Goal: Task Accomplishment & Management: Use online tool/utility

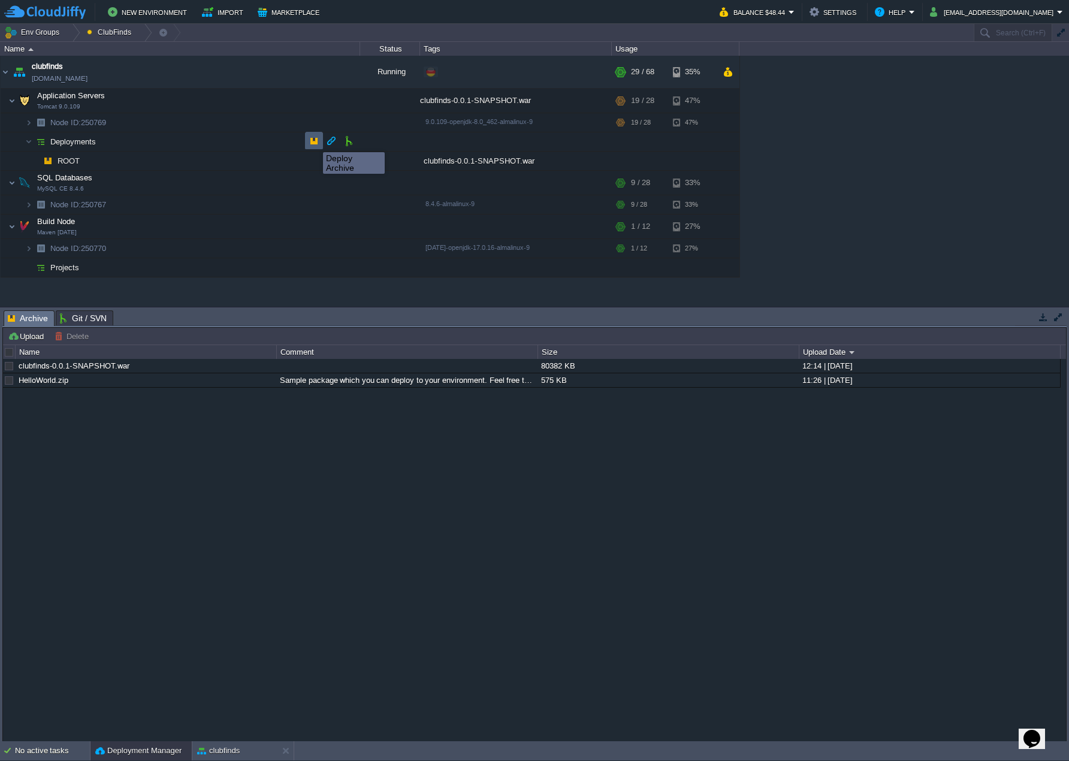
click at [314, 141] on button "button" at bounding box center [314, 140] width 11 height 11
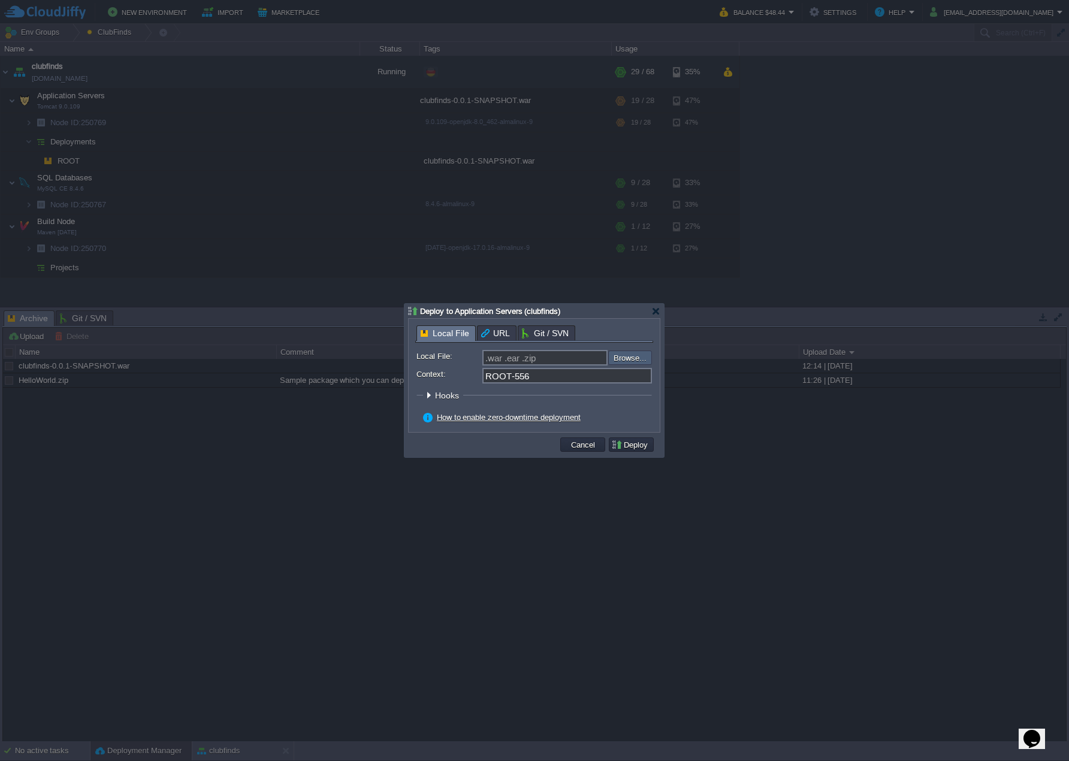
click at [620, 355] on input "file" at bounding box center [576, 358] width 152 height 14
type input "C:\fakepath\clubfinds-0.0.1-SNAPSHOT.war"
type input "clubfinds-0.0.1-SNAPSHOT.war"
click at [537, 374] on input "ROOT-556" at bounding box center [568, 376] width 170 height 16
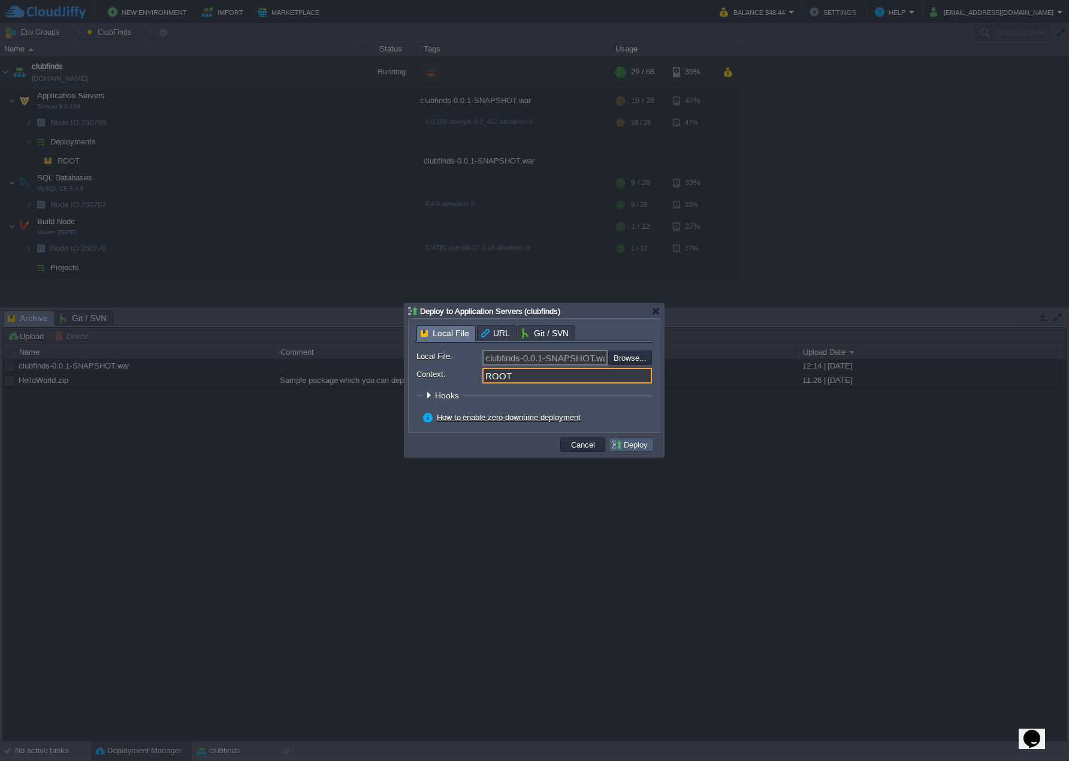
type input "ROOT"
click at [637, 443] on button "Deploy" at bounding box center [631, 444] width 40 height 11
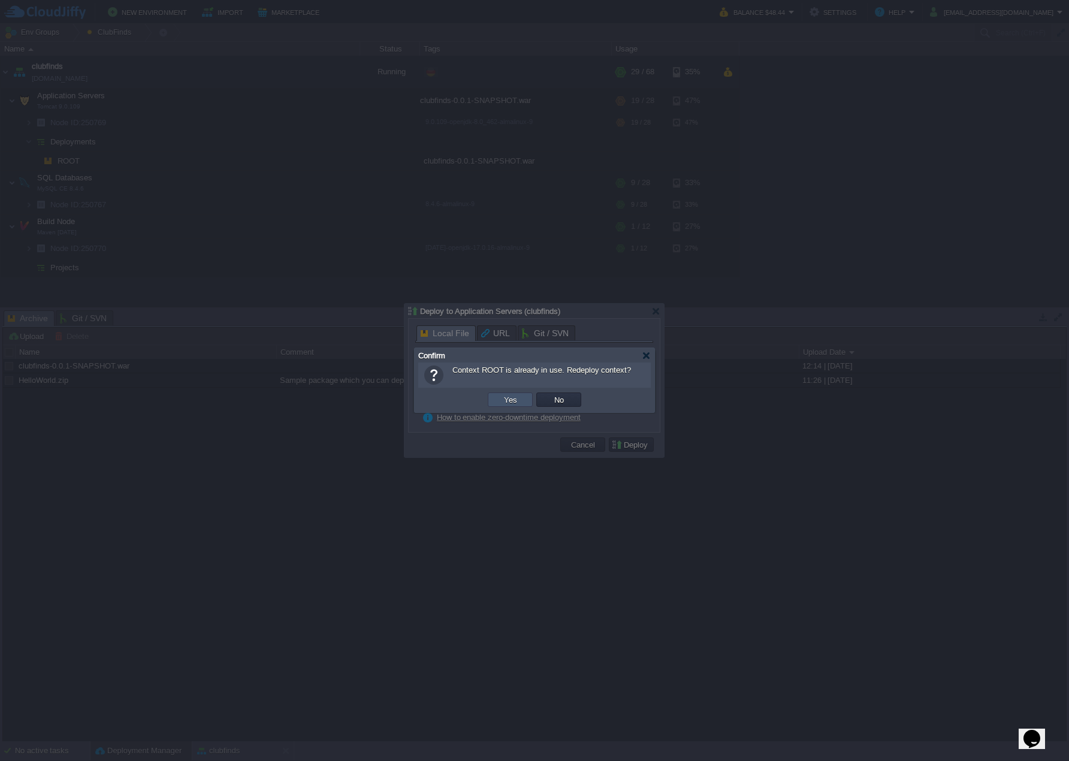
click at [517, 397] on button "Yes" at bounding box center [510, 399] width 20 height 11
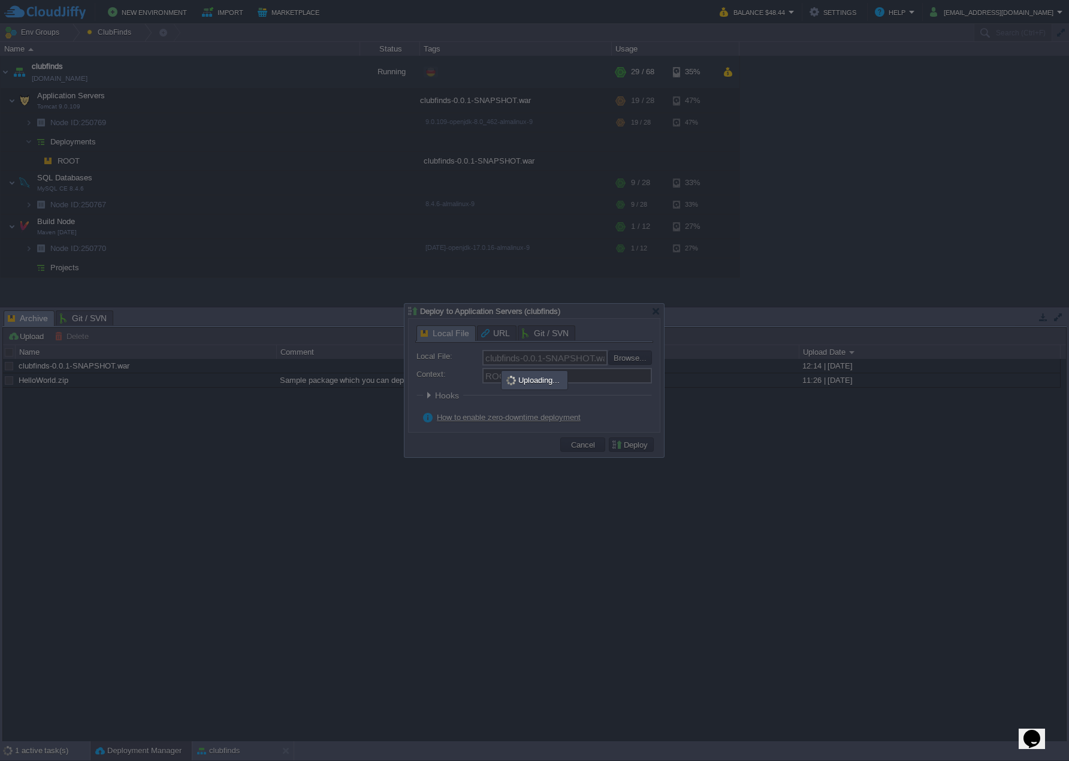
type input ".war .ear .zip"
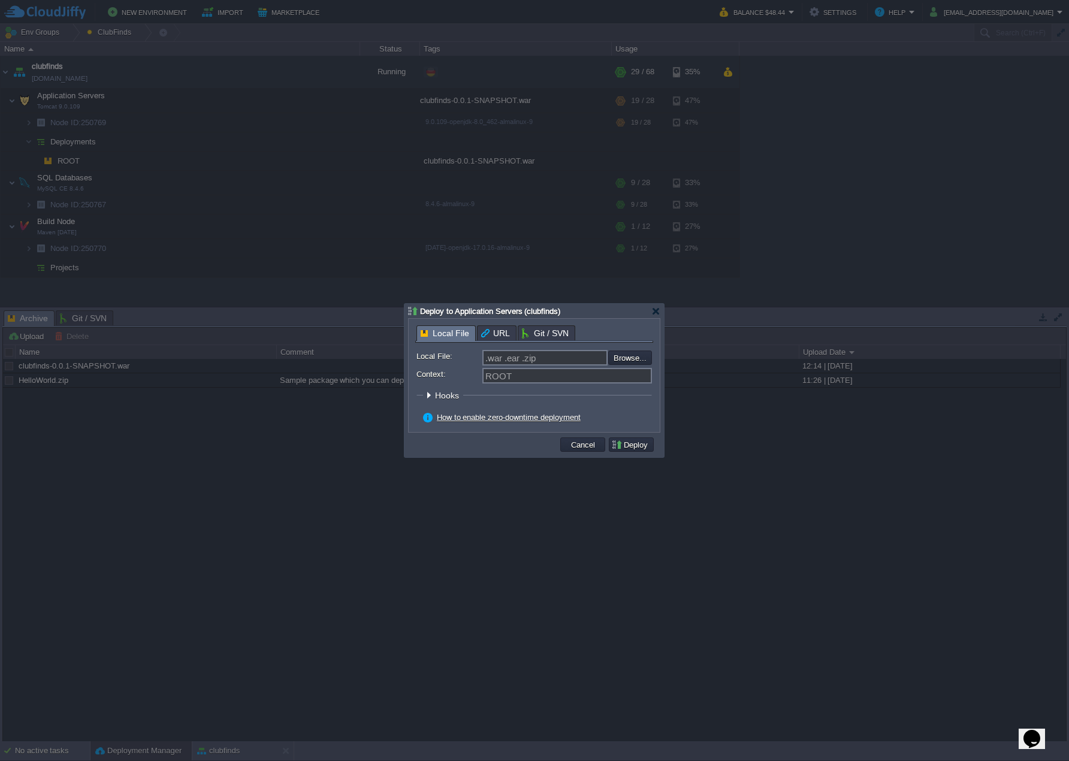
click at [390, 509] on div at bounding box center [534, 380] width 1069 height 761
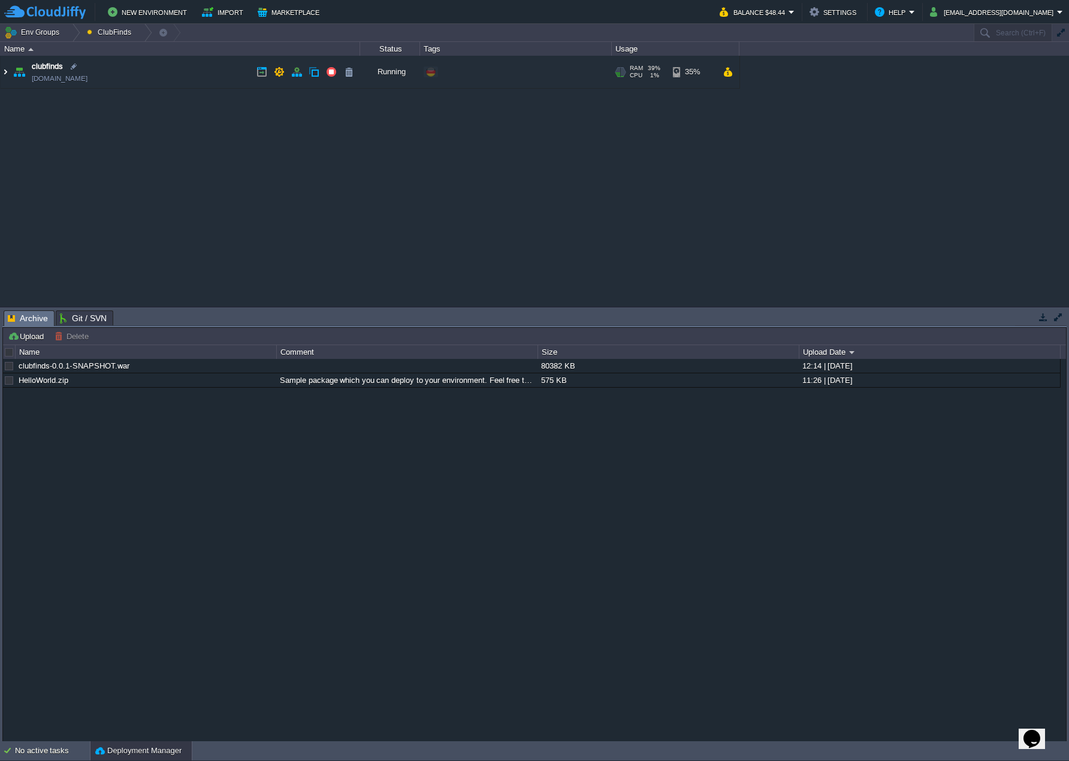
click at [2, 73] on img at bounding box center [6, 72] width 10 height 32
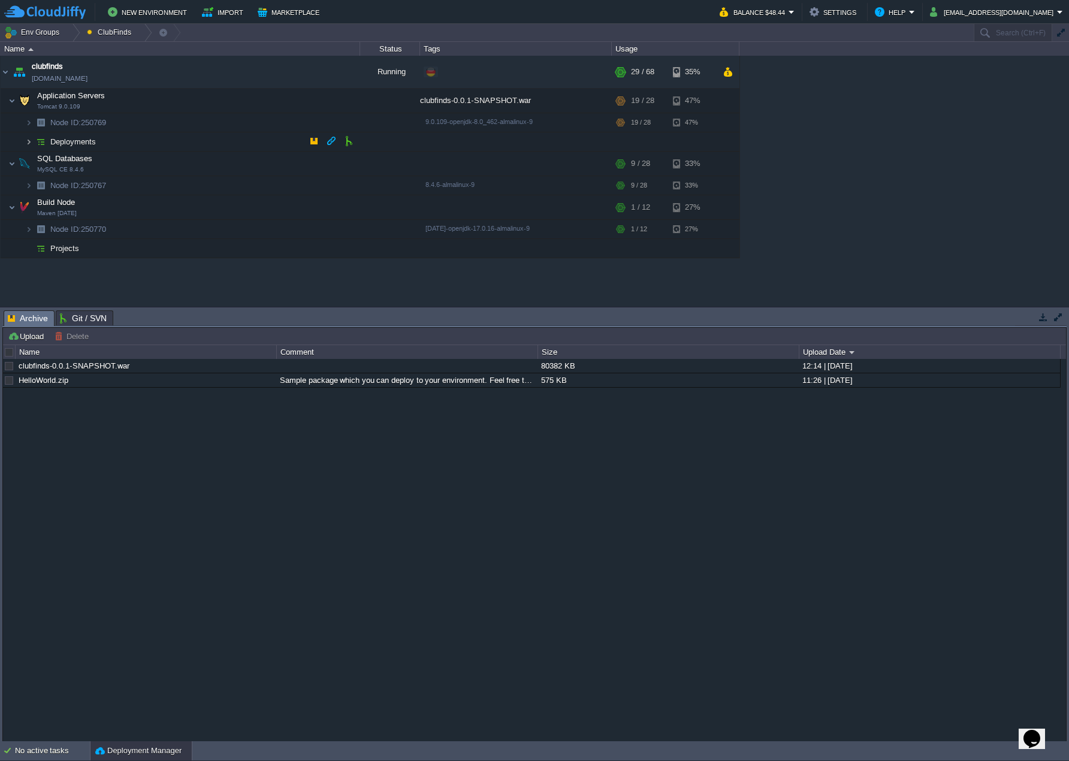
click at [29, 142] on img at bounding box center [28, 141] width 7 height 19
click at [318, 139] on button "button" at bounding box center [314, 140] width 11 height 11
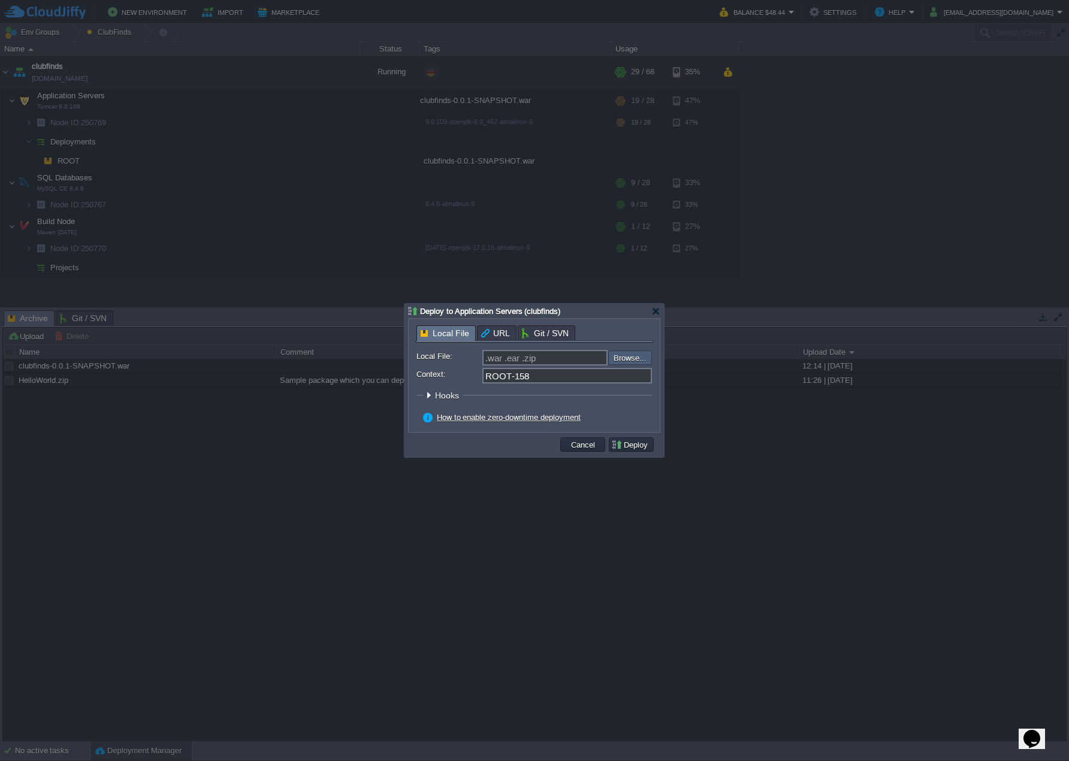
click at [637, 358] on input "file" at bounding box center [576, 358] width 152 height 14
type input "C:\fakepath\clubfinds-0.0.1-SNAPSHOT.war"
type input "clubfinds-0.0.1-SNAPSHOT.war"
click at [540, 373] on input "ROOT-158" at bounding box center [568, 376] width 170 height 16
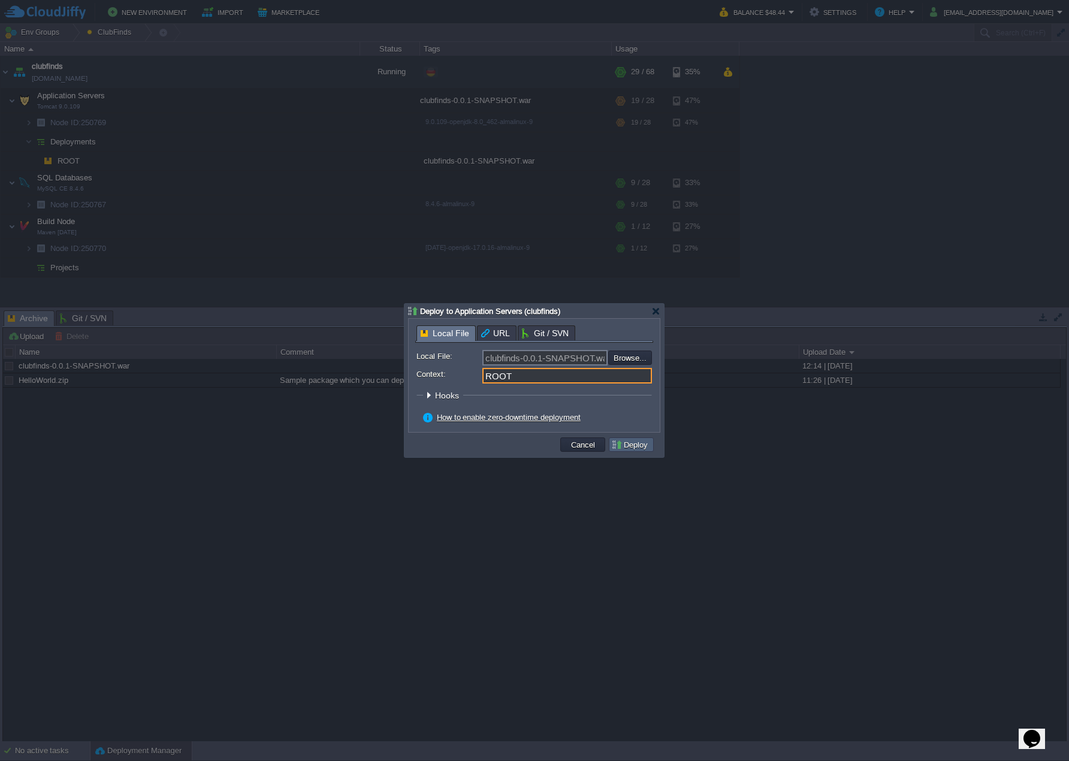
type input "ROOT"
click at [635, 443] on button "Deploy" at bounding box center [631, 444] width 40 height 11
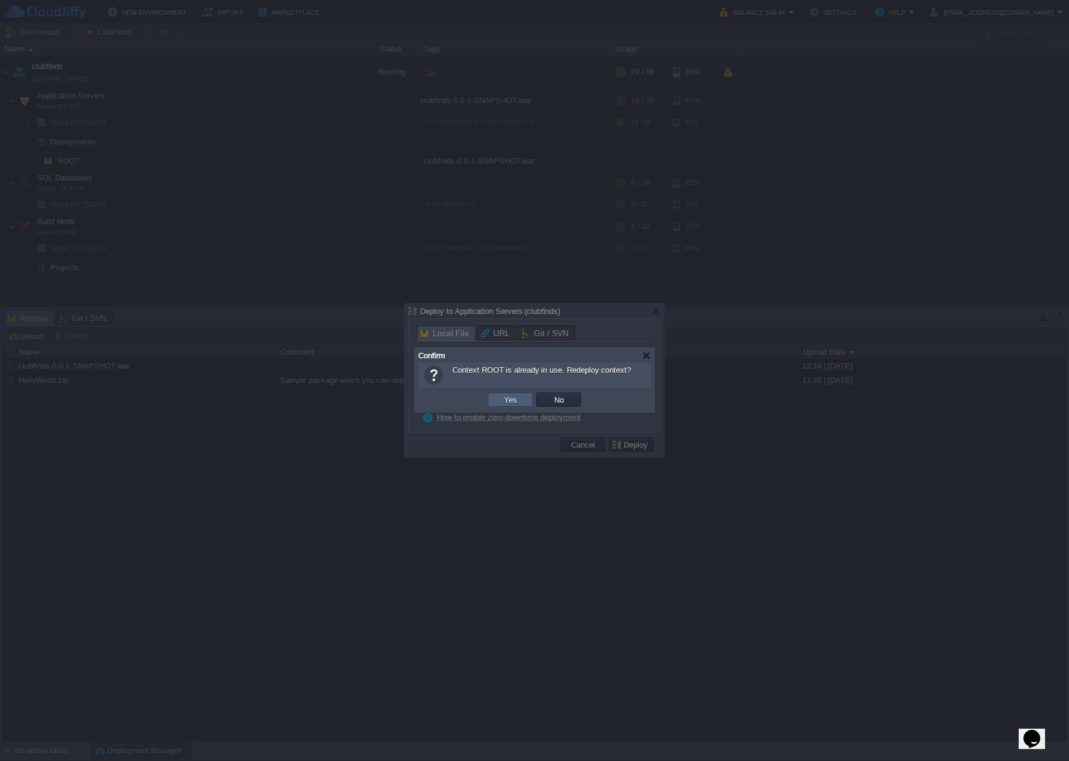
click at [505, 403] on button "Yes" at bounding box center [510, 399] width 20 height 11
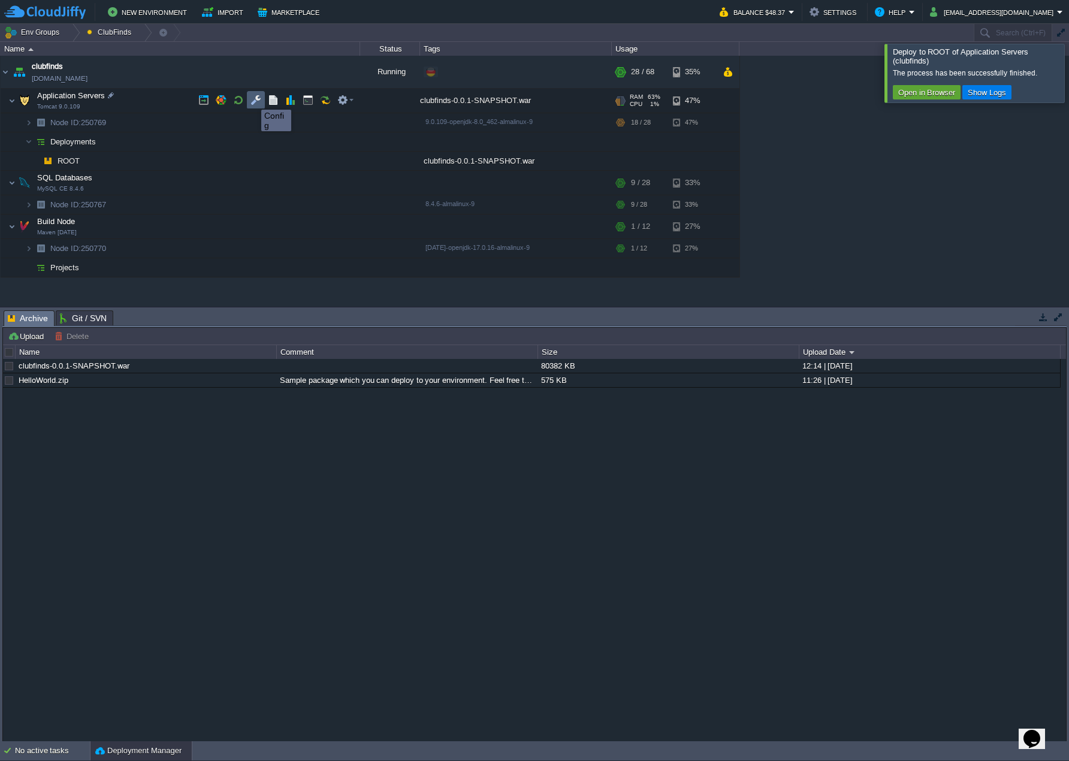
click at [252, 99] on button "button" at bounding box center [256, 100] width 11 height 11
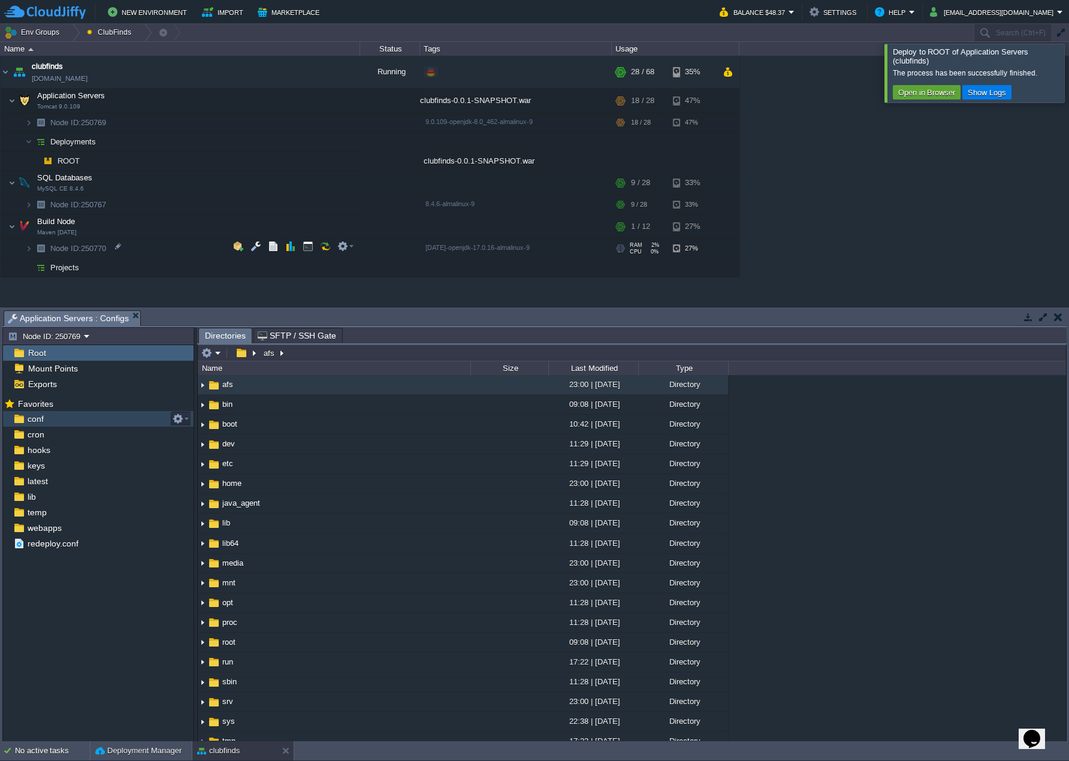
click at [64, 425] on div "conf" at bounding box center [98, 419] width 191 height 16
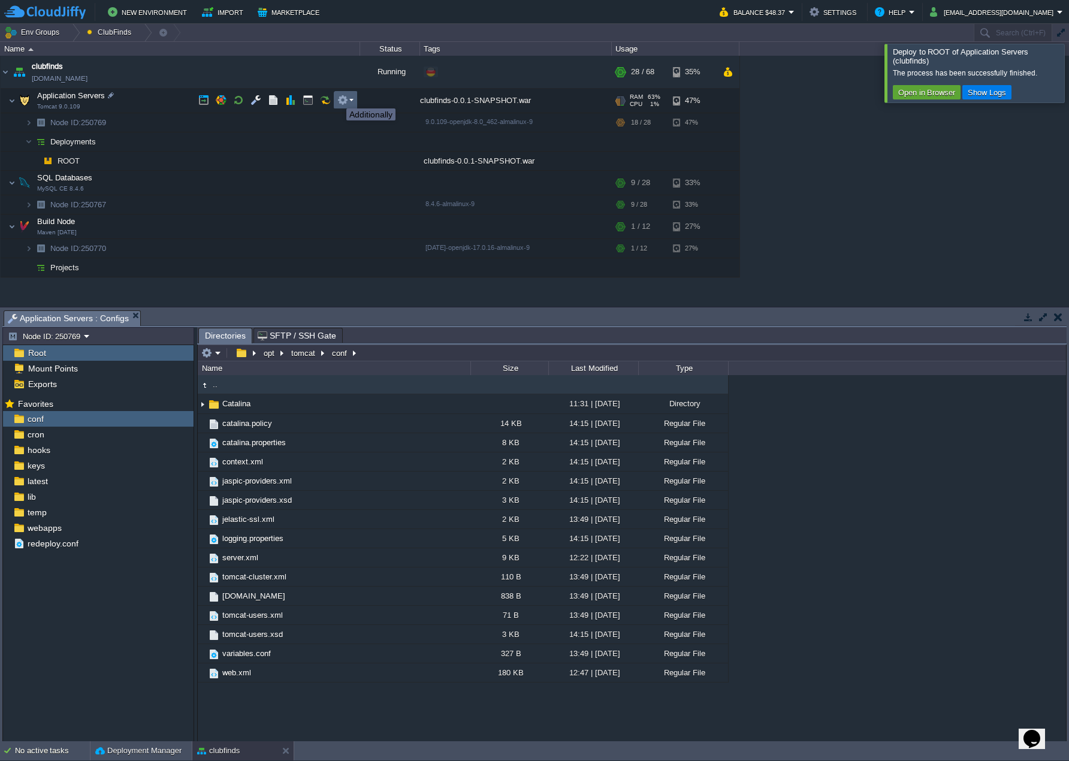
click at [342, 97] on button "button" at bounding box center [342, 100] width 11 height 11
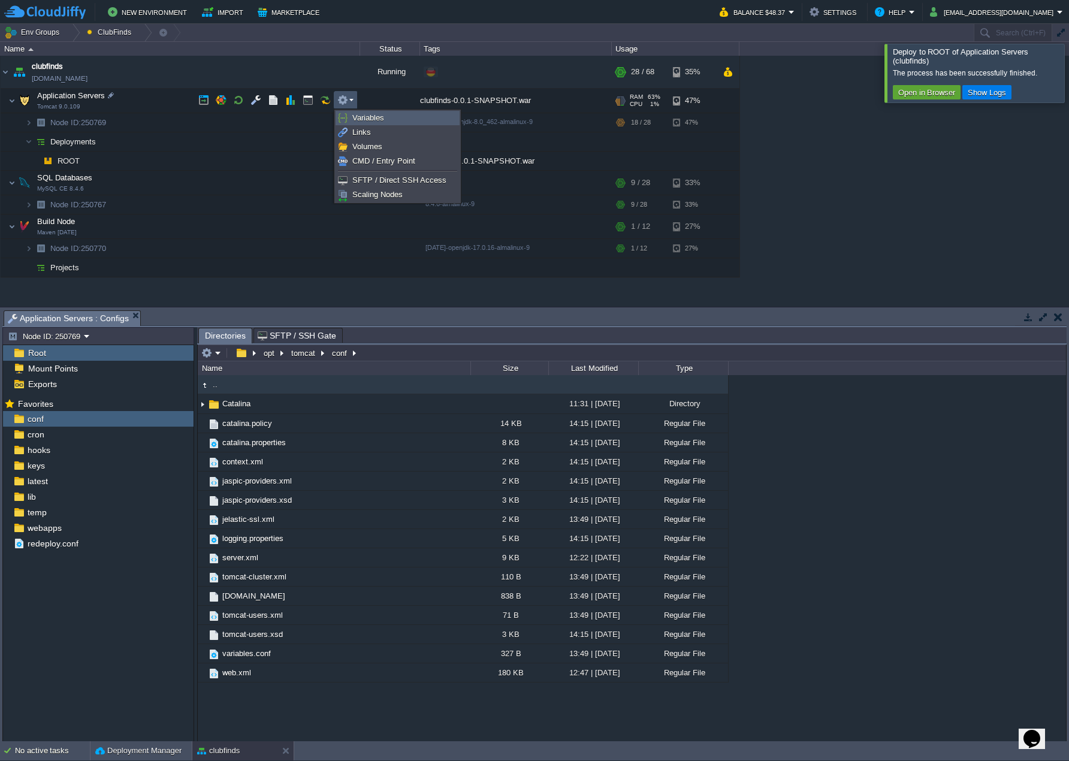
click at [377, 116] on span "Variables" at bounding box center [368, 117] width 32 height 9
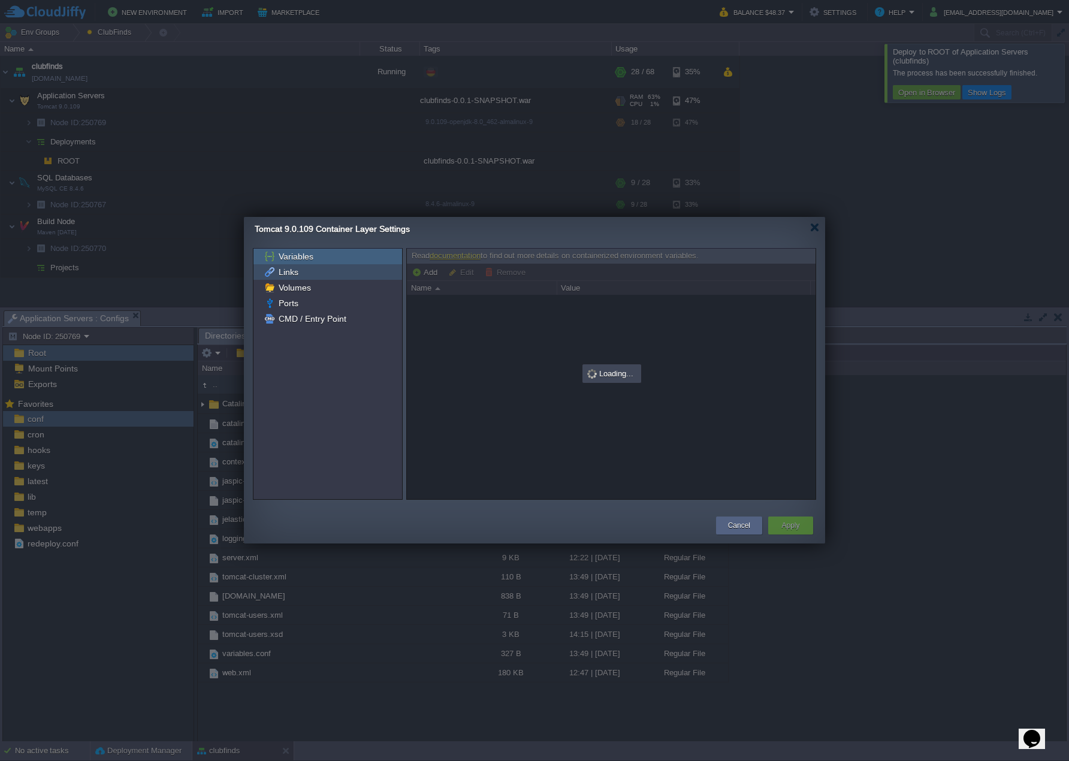
click at [309, 275] on div "Links" at bounding box center [328, 272] width 149 height 16
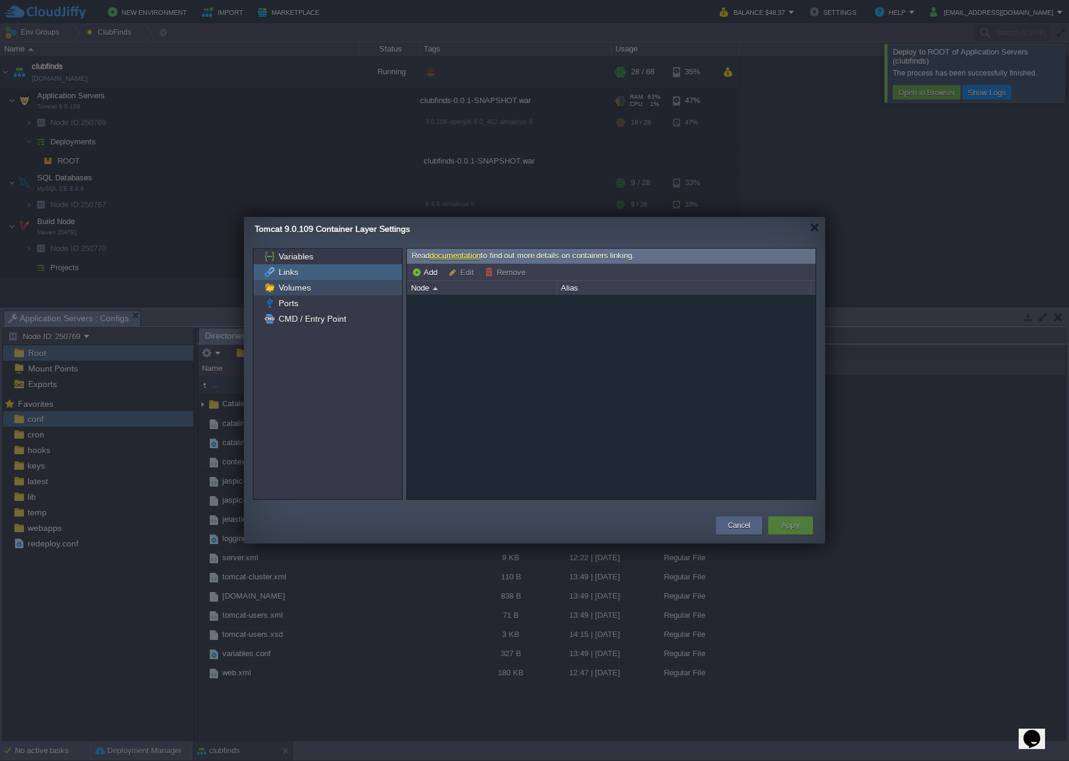
click at [312, 286] on div "Volumes" at bounding box center [328, 288] width 149 height 16
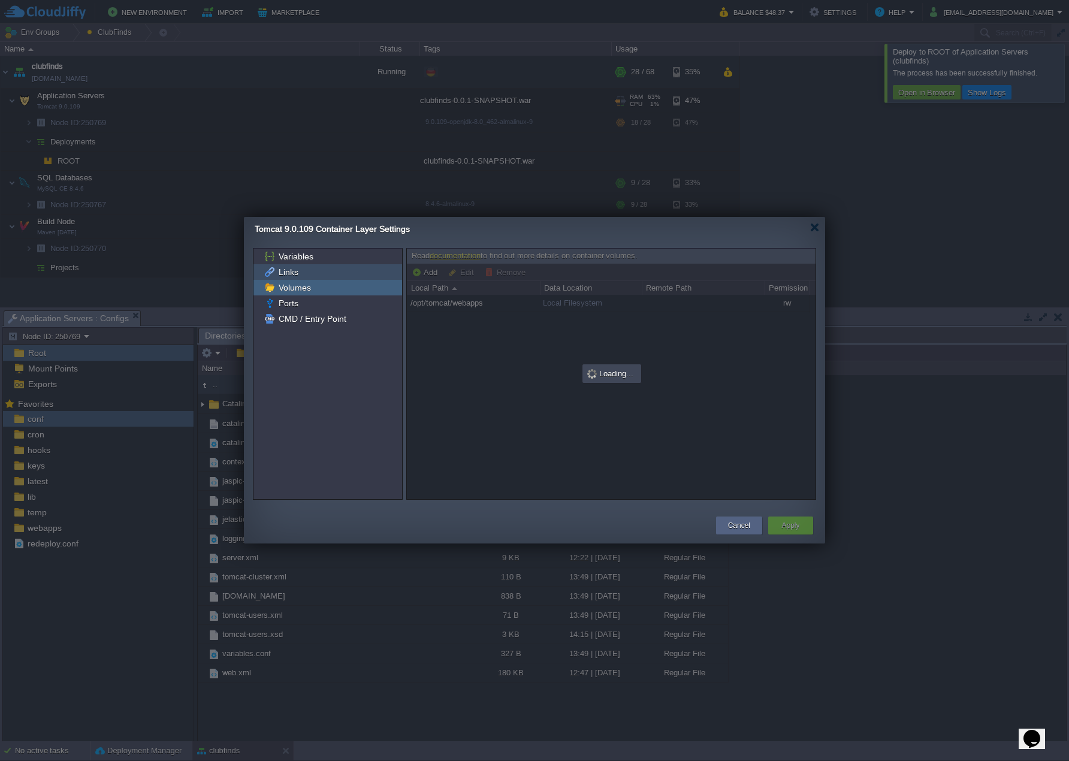
click at [306, 269] on div "Links" at bounding box center [328, 272] width 149 height 16
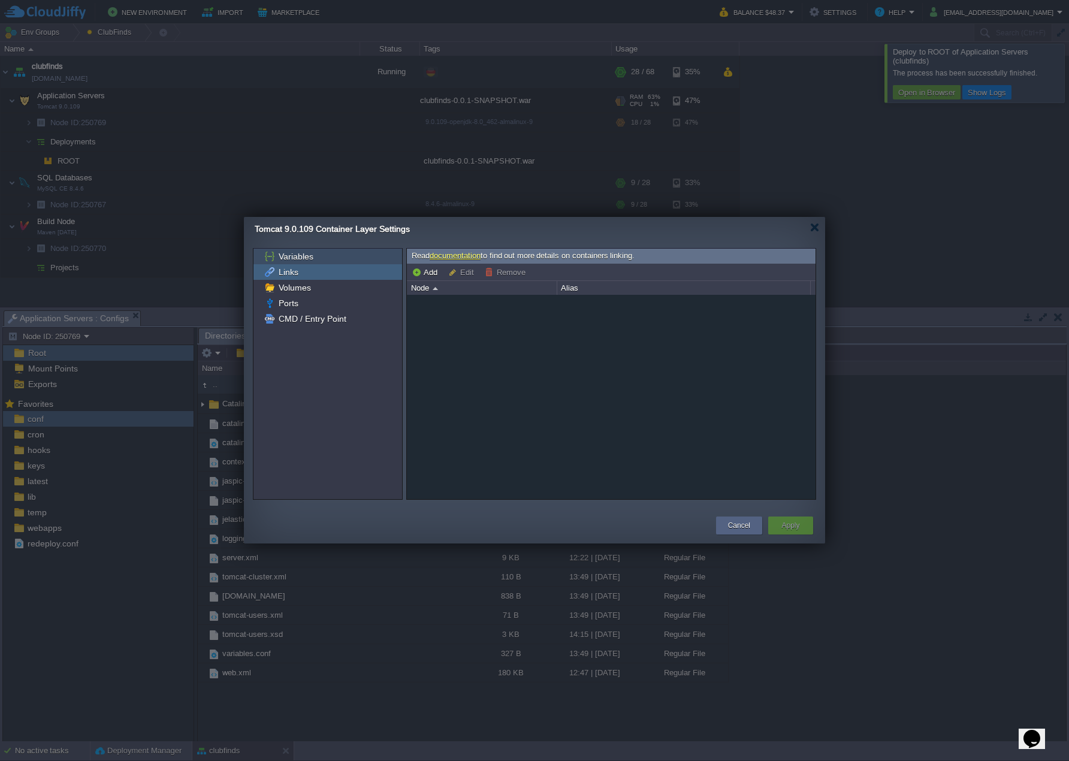
click at [306, 263] on div "Variables" at bounding box center [328, 257] width 149 height 16
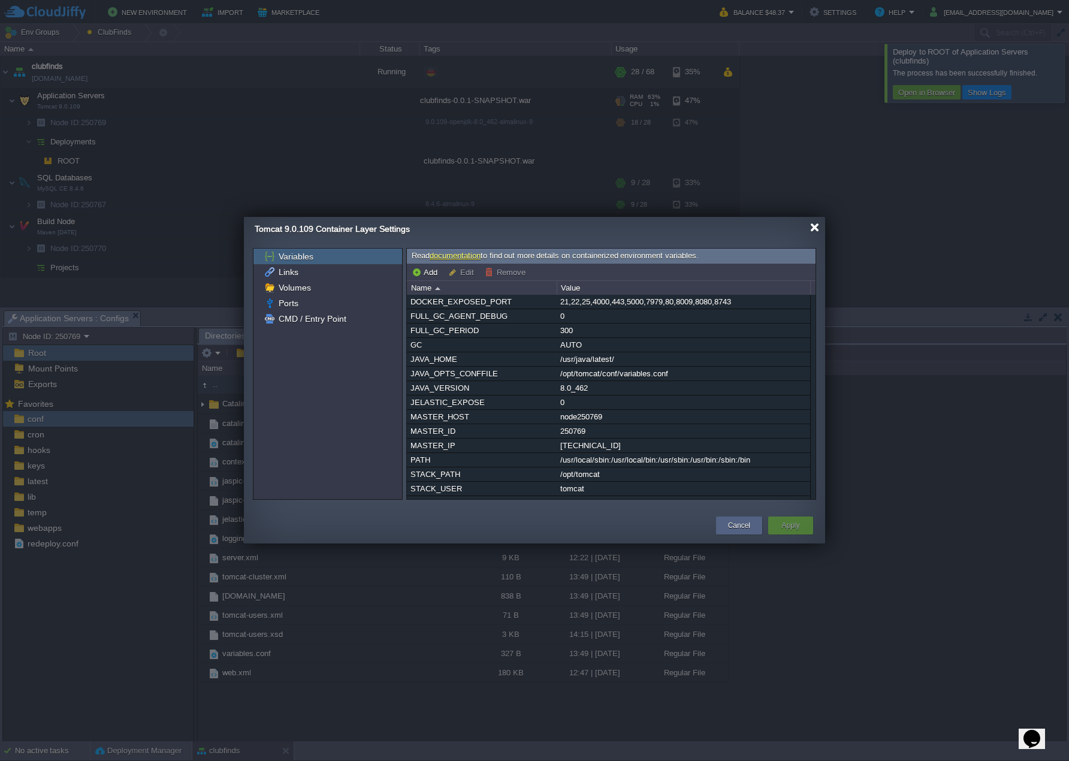
click at [816, 231] on div at bounding box center [814, 227] width 9 height 9
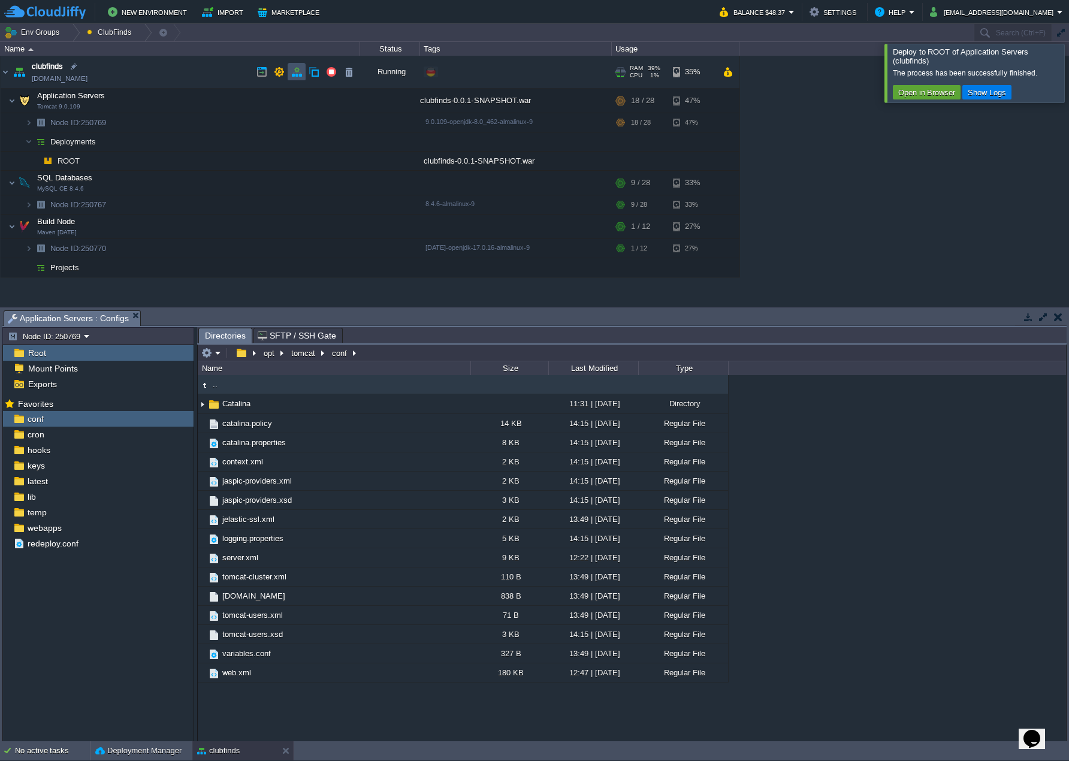
click at [294, 74] on button "button" at bounding box center [296, 72] width 11 height 11
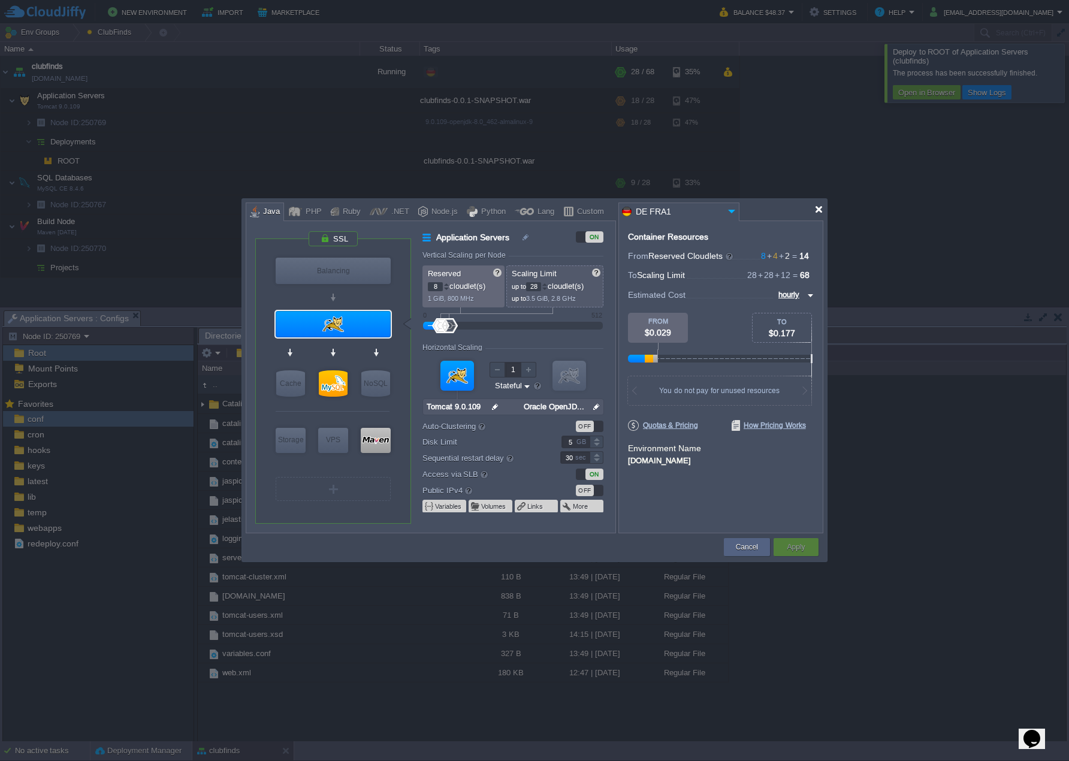
click at [820, 206] on div at bounding box center [819, 209] width 9 height 9
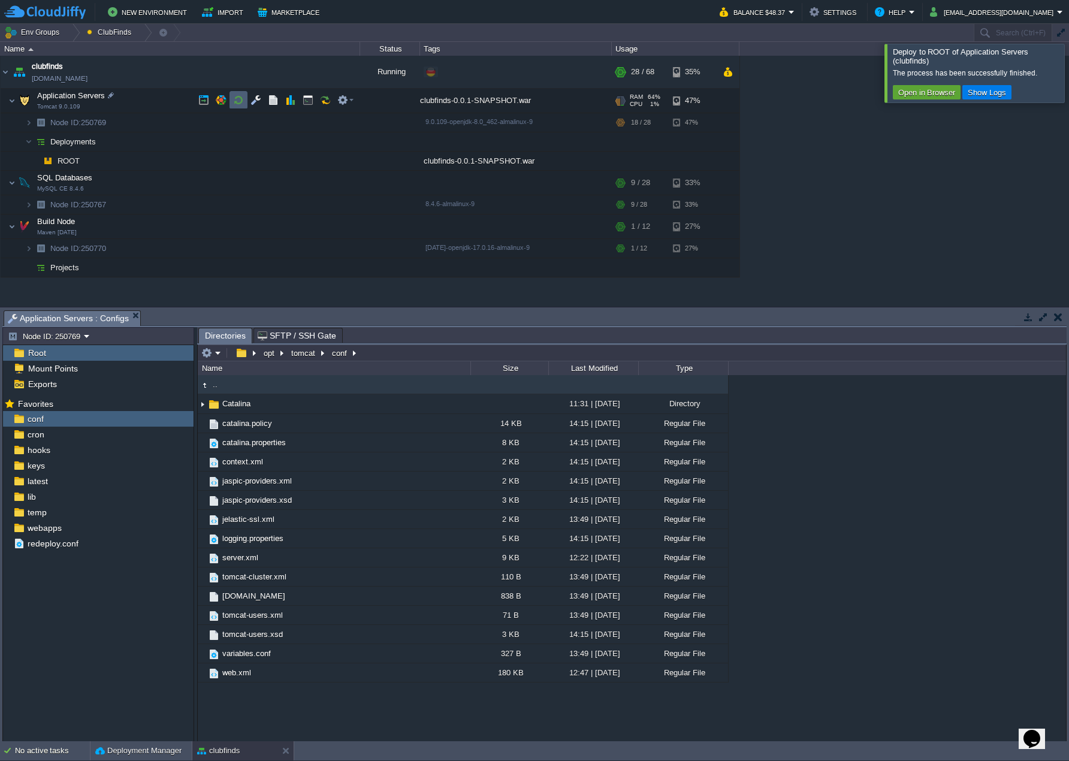
click at [239, 101] on button "button" at bounding box center [238, 100] width 11 height 11
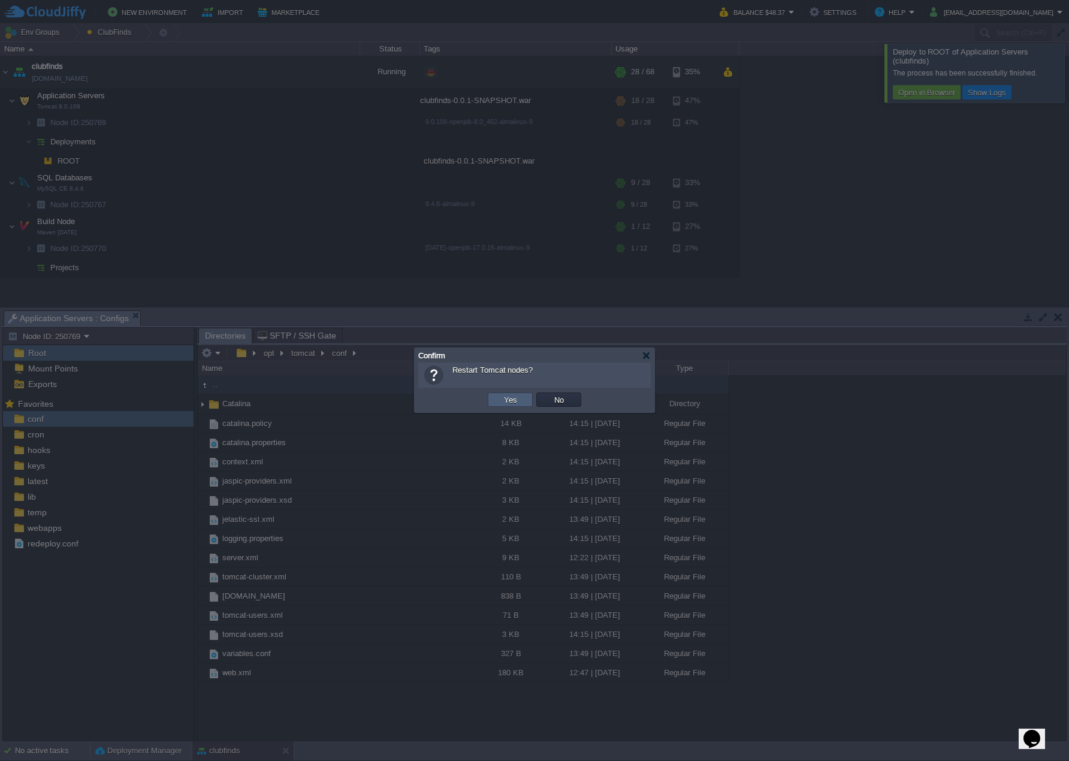
click at [512, 400] on button "Yes" at bounding box center [510, 399] width 20 height 11
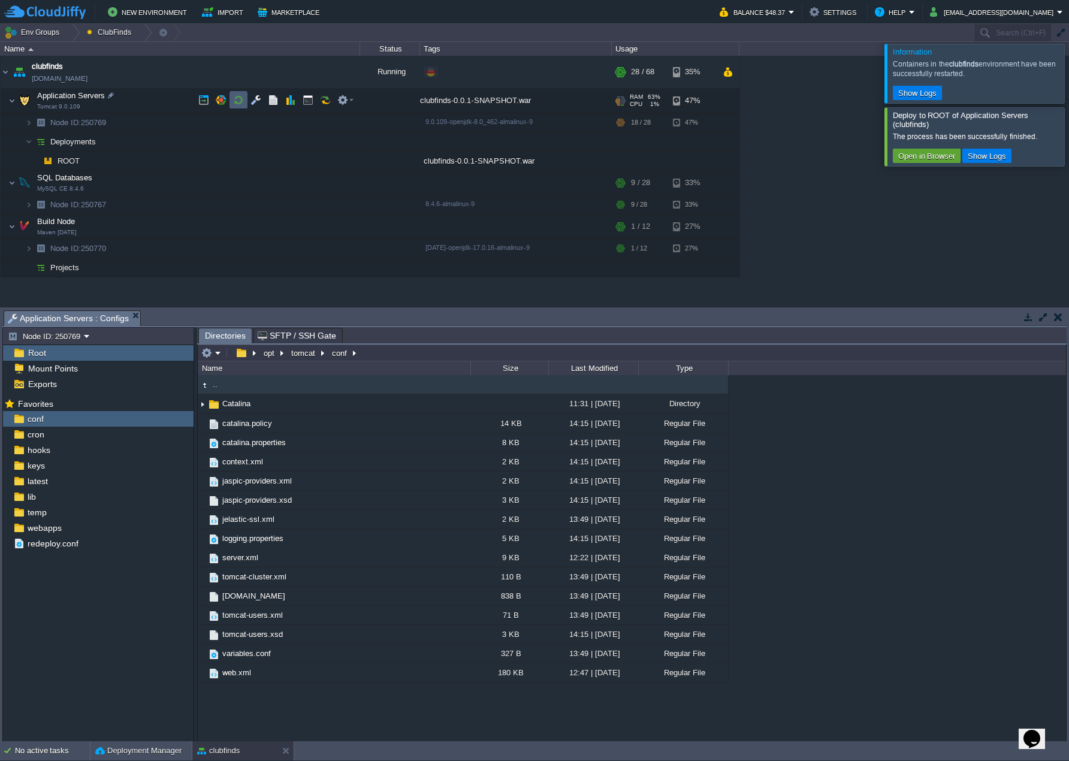
click at [236, 104] on button "button" at bounding box center [238, 100] width 11 height 11
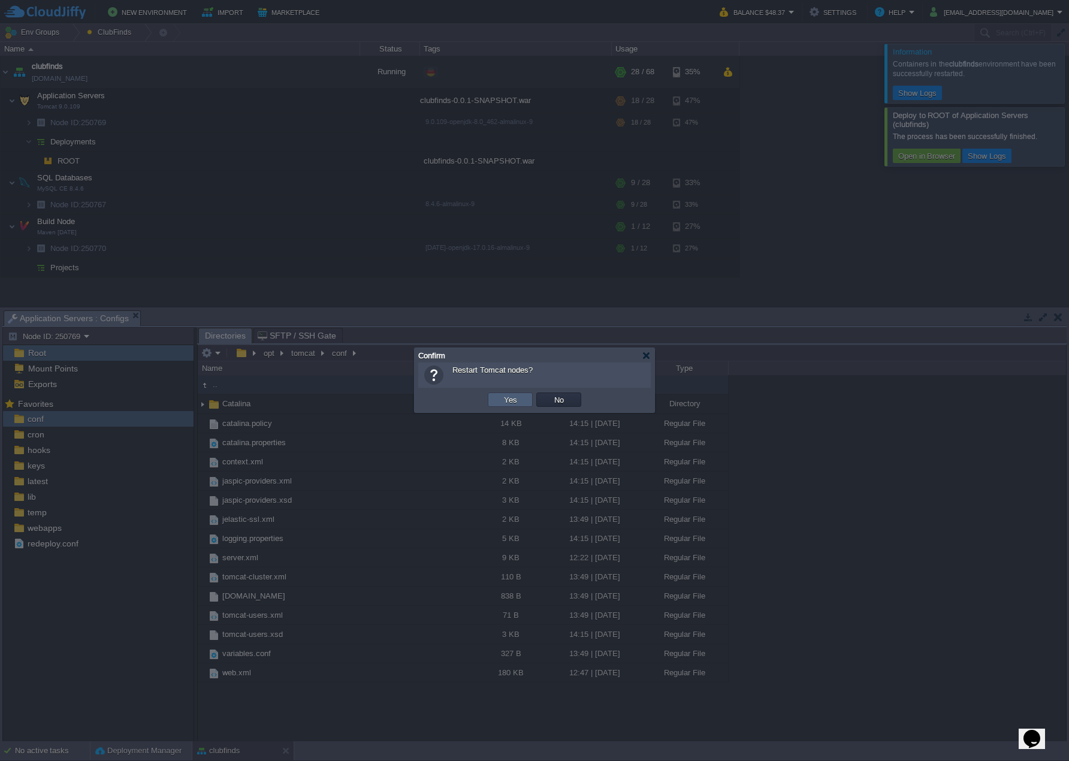
click at [500, 396] on td "Yes" at bounding box center [510, 400] width 45 height 14
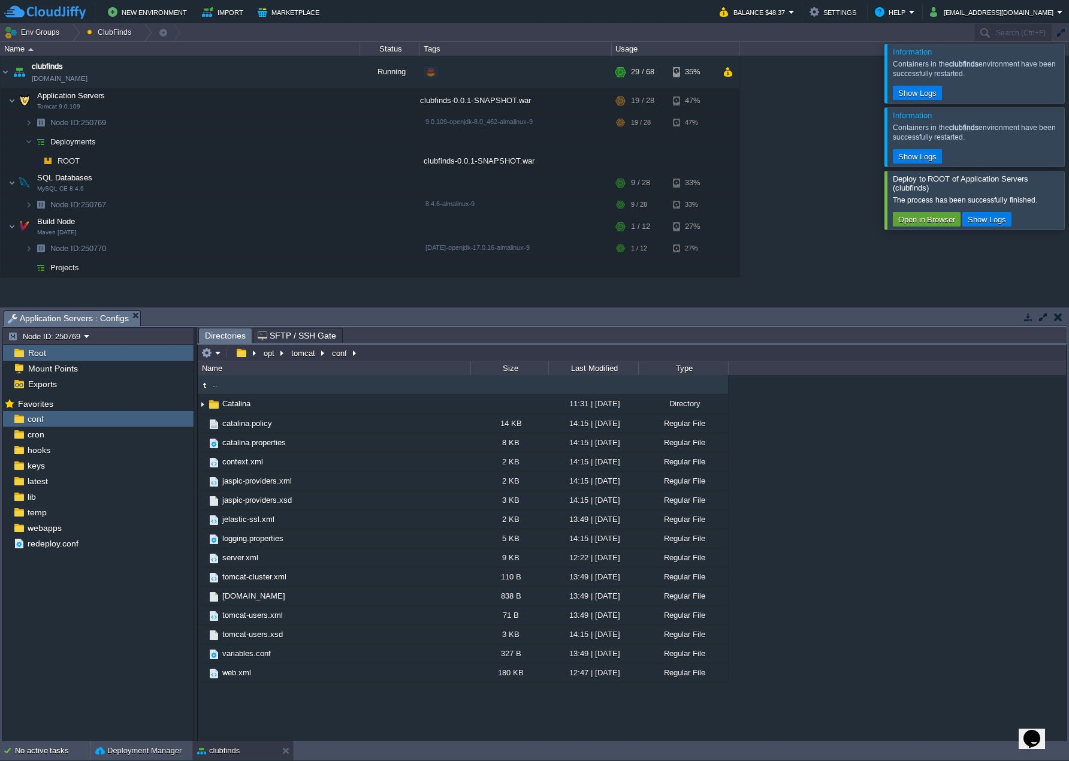
click at [1069, 77] on div at bounding box center [1084, 73] width 0 height 59
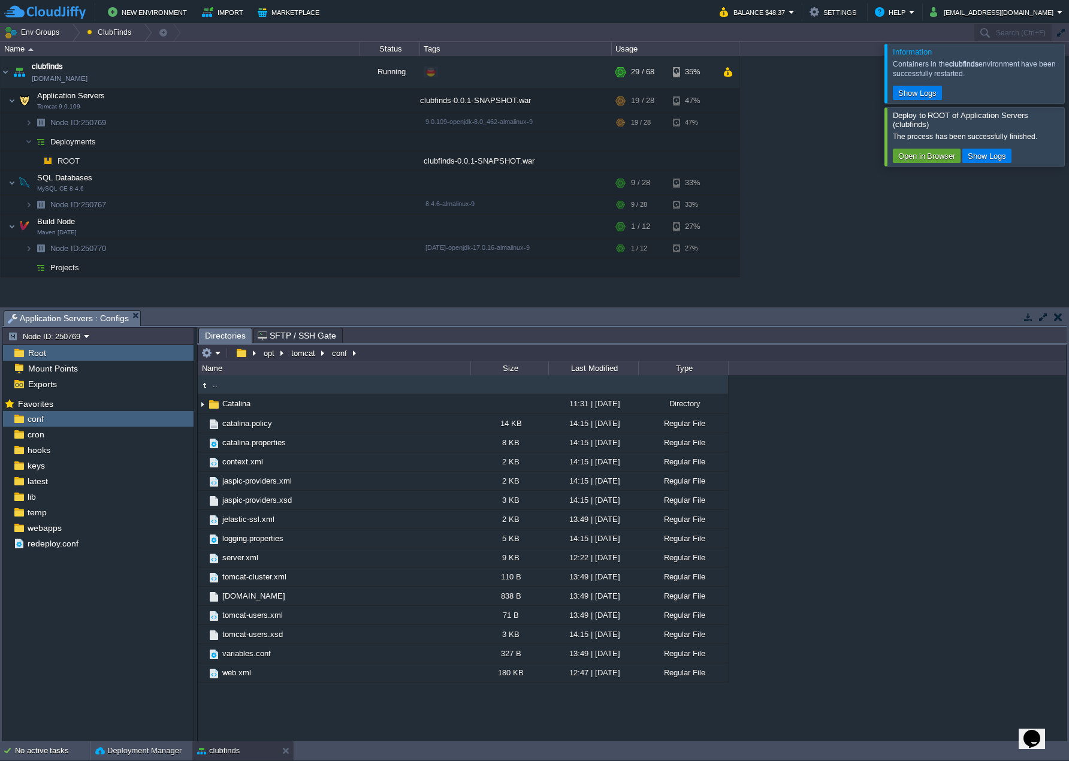
click at [1069, 77] on div at bounding box center [1084, 73] width 0 height 59
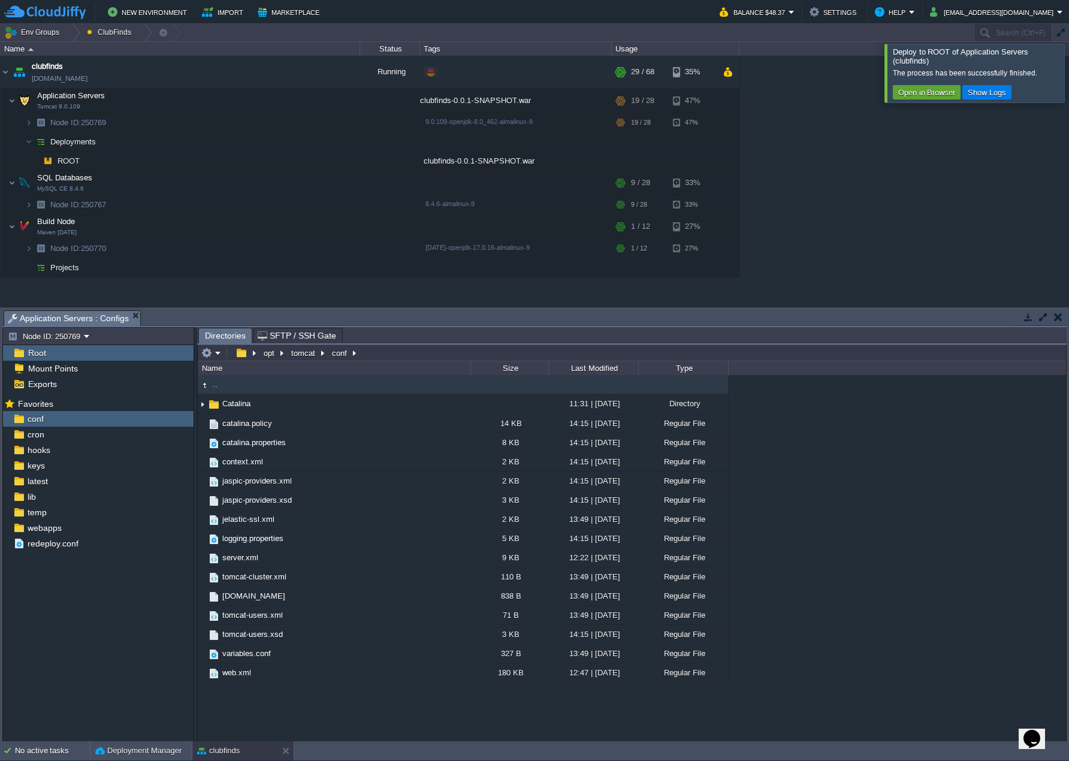
click at [1069, 79] on div at bounding box center [1084, 73] width 0 height 58
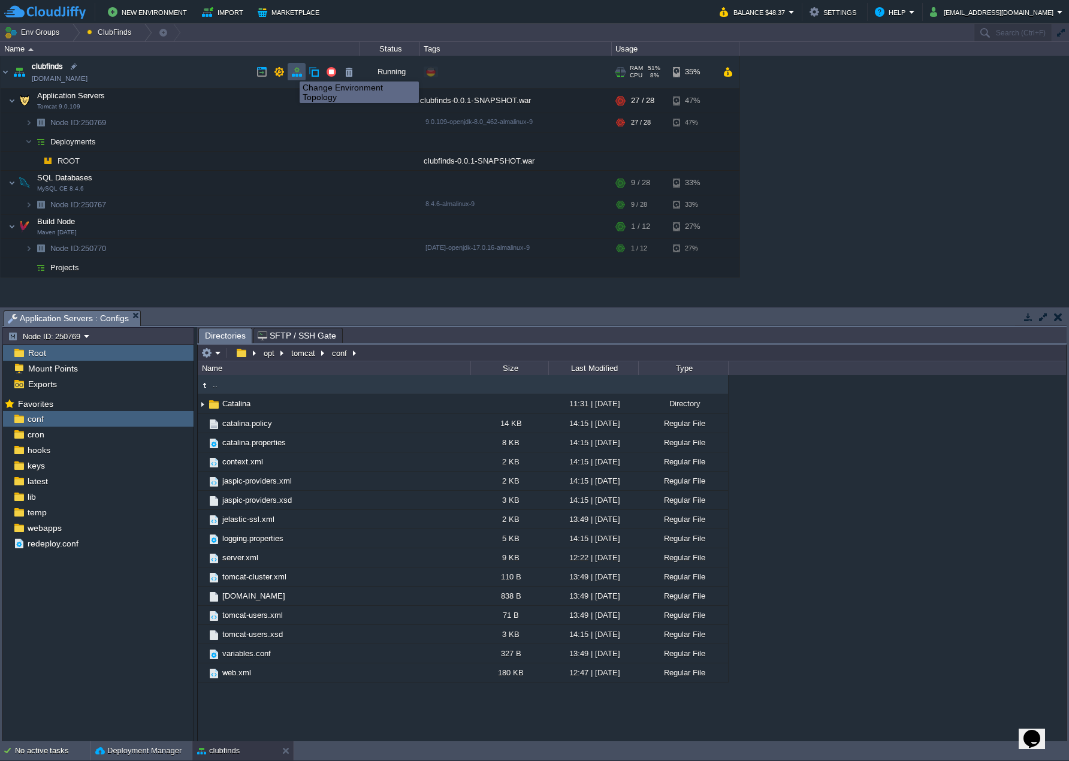
click at [293, 70] on button "button" at bounding box center [296, 72] width 11 height 11
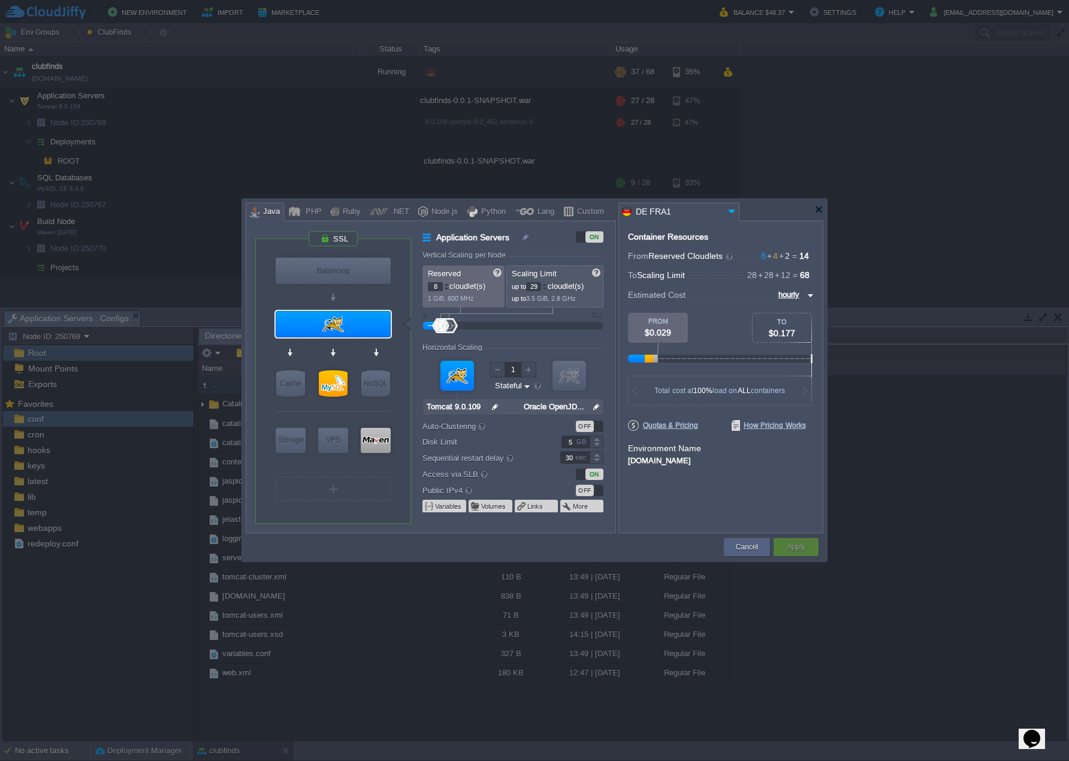
click at [548, 282] on div at bounding box center [545, 284] width 6 height 4
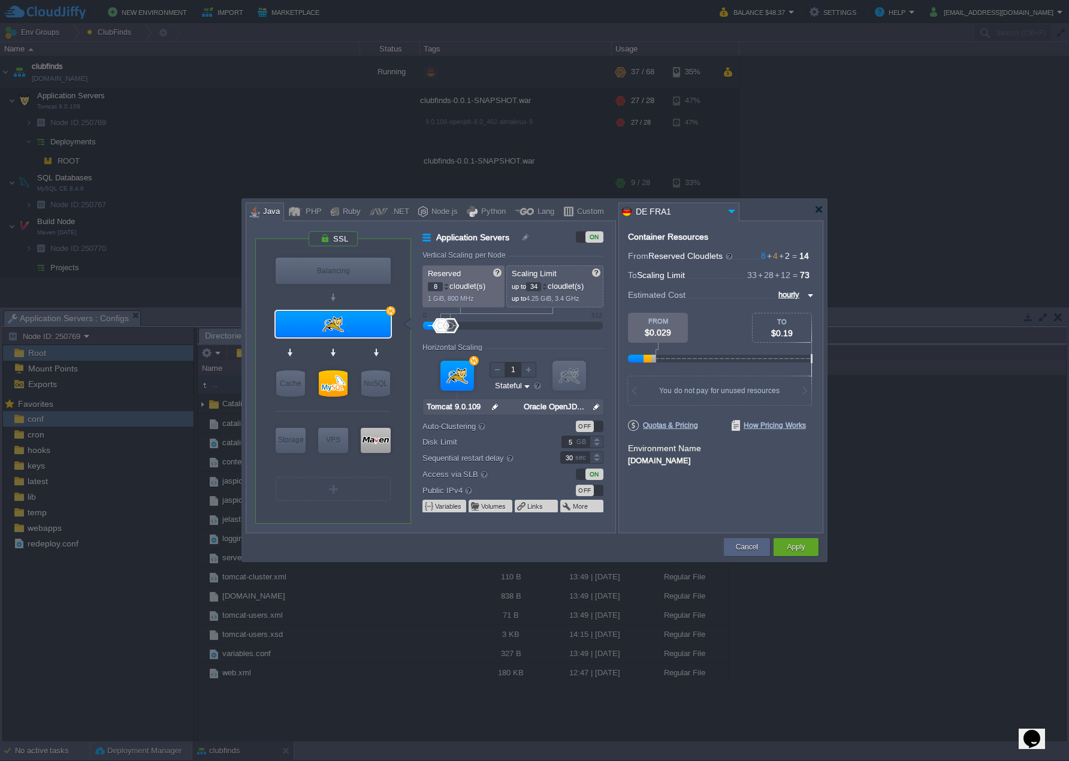
click at [548, 282] on div at bounding box center [545, 284] width 6 height 4
type input "36"
click at [548, 282] on div at bounding box center [545, 284] width 6 height 4
click at [803, 547] on button "Apply" at bounding box center [796, 547] width 18 height 12
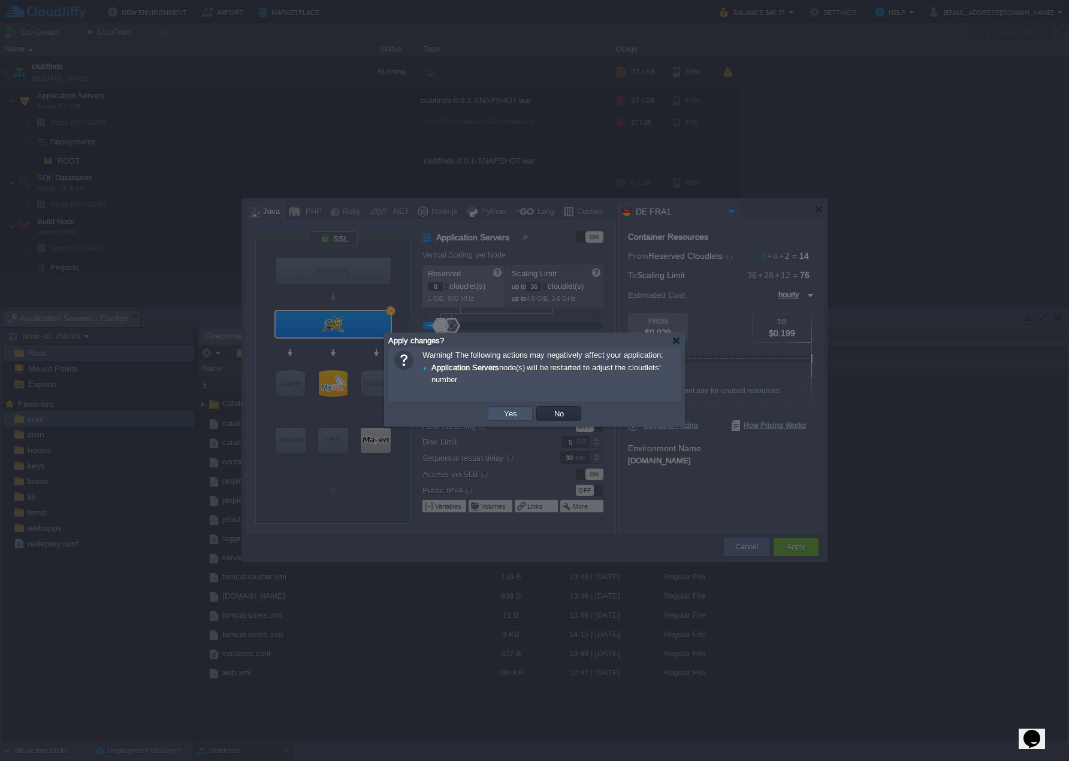
click at [519, 415] on button "Yes" at bounding box center [510, 413] width 20 height 11
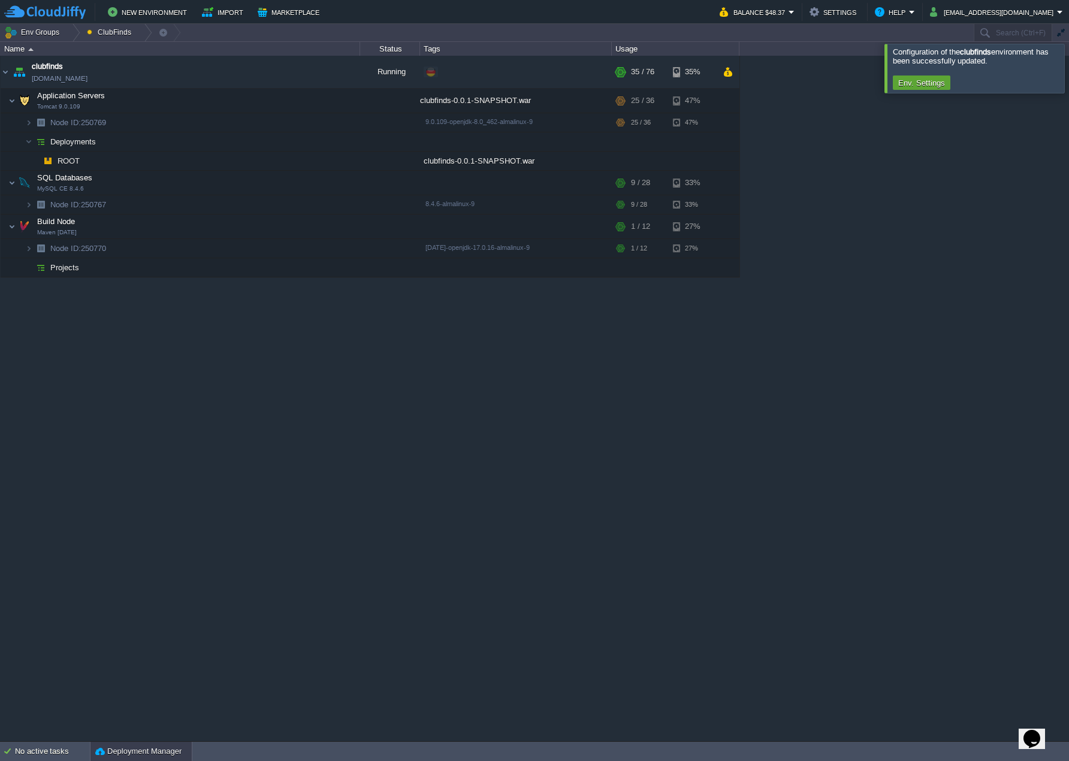
click at [138, 746] on button "Deployment Manager" at bounding box center [138, 752] width 86 height 12
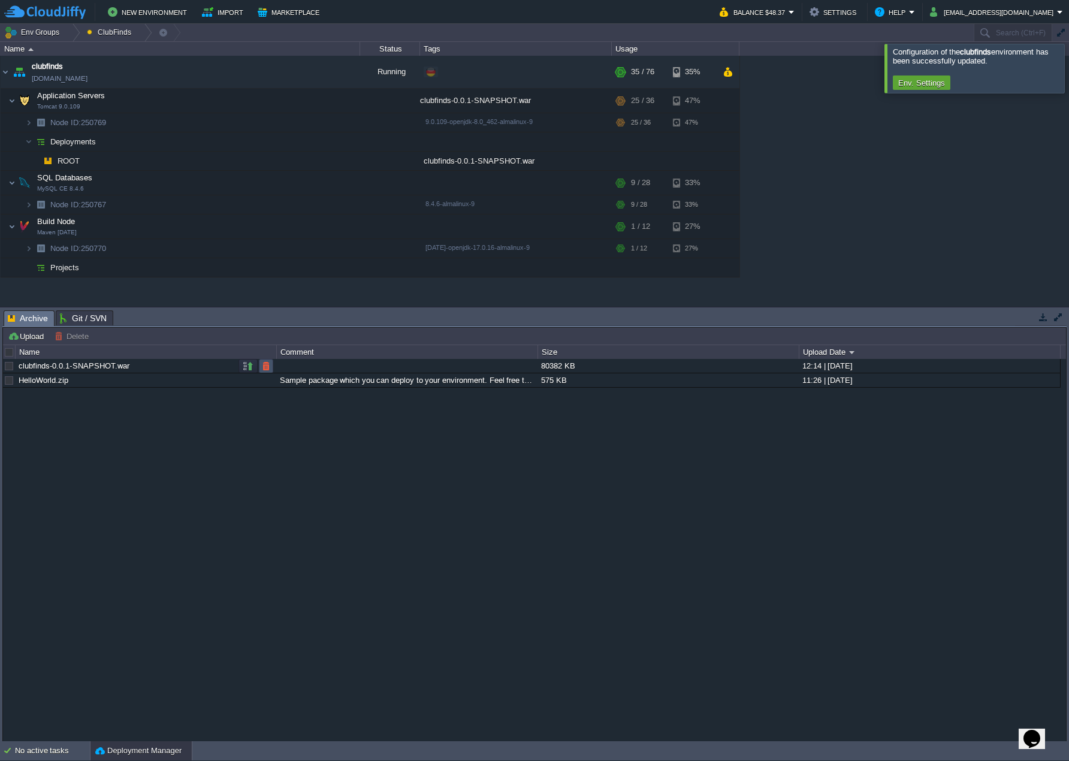
click at [267, 367] on button "button" at bounding box center [266, 366] width 11 height 11
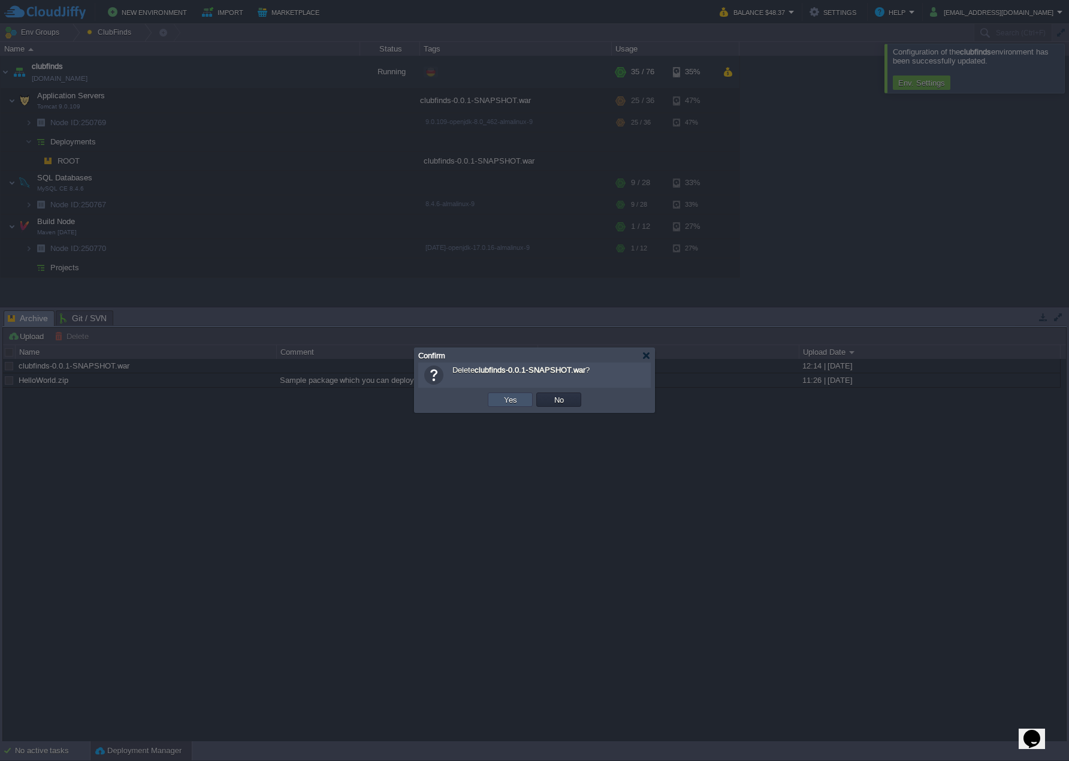
click at [503, 399] on button "Yes" at bounding box center [510, 399] width 20 height 11
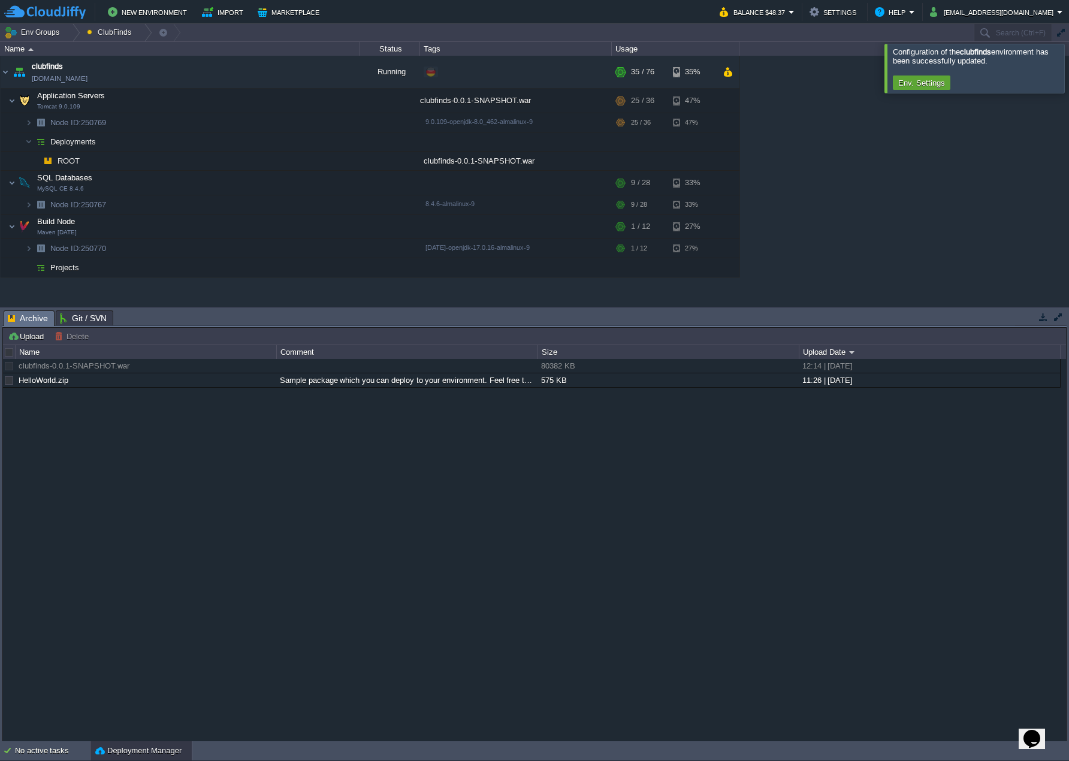
click at [1069, 64] on div at bounding box center [1084, 68] width 0 height 49
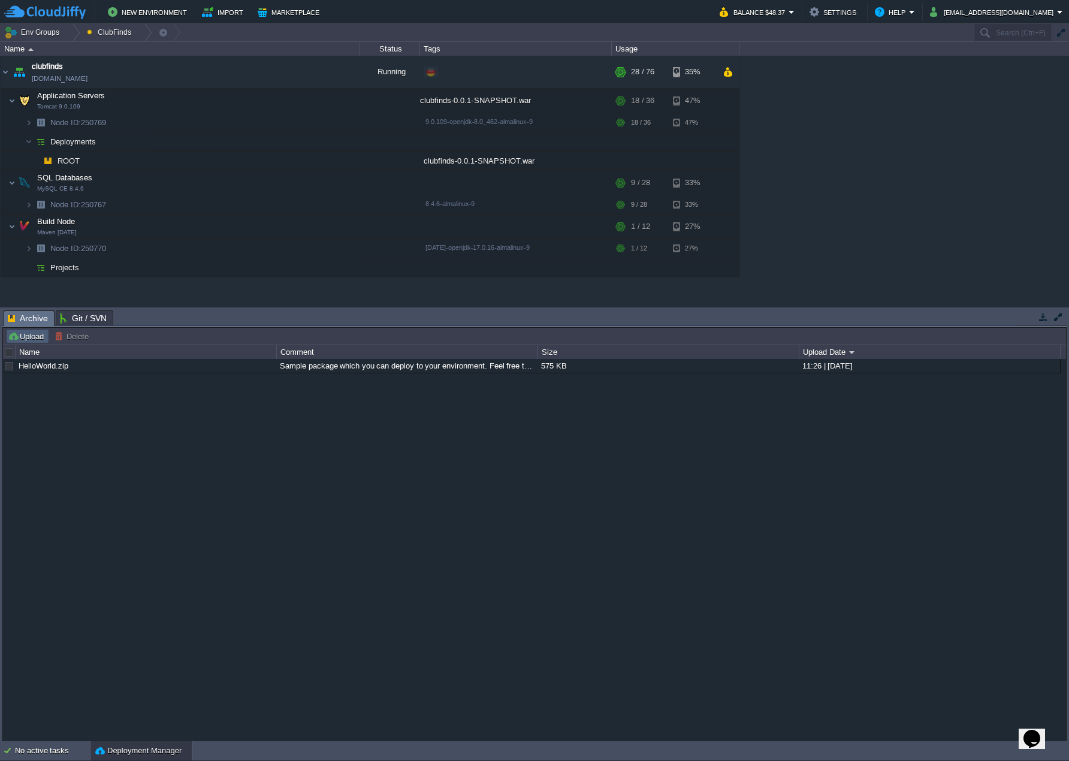
click at [30, 333] on button "Upload" at bounding box center [28, 336] width 40 height 11
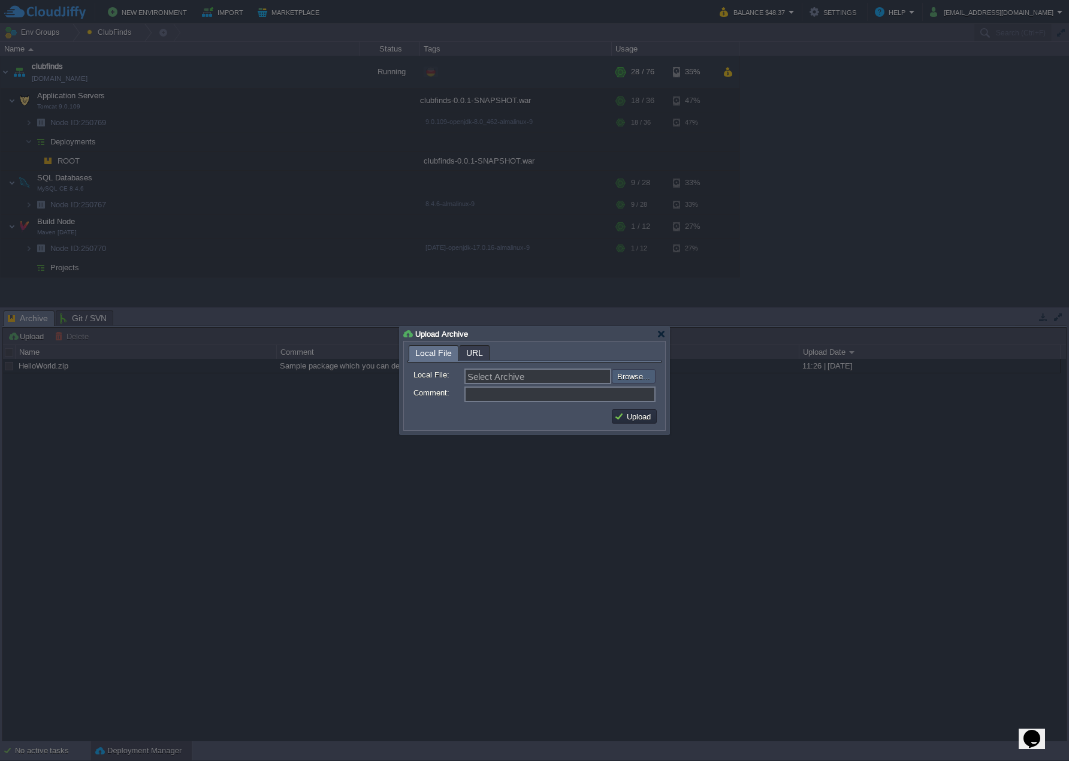
click at [638, 373] on input "file" at bounding box center [580, 376] width 152 height 14
type input "C:\fakepath\clubfinds-0.0.1-SNAPSHOT.war"
type input "clubfinds-0.0.1-SNAPSHOT.war"
click at [636, 414] on button "Upload" at bounding box center [634, 416] width 40 height 11
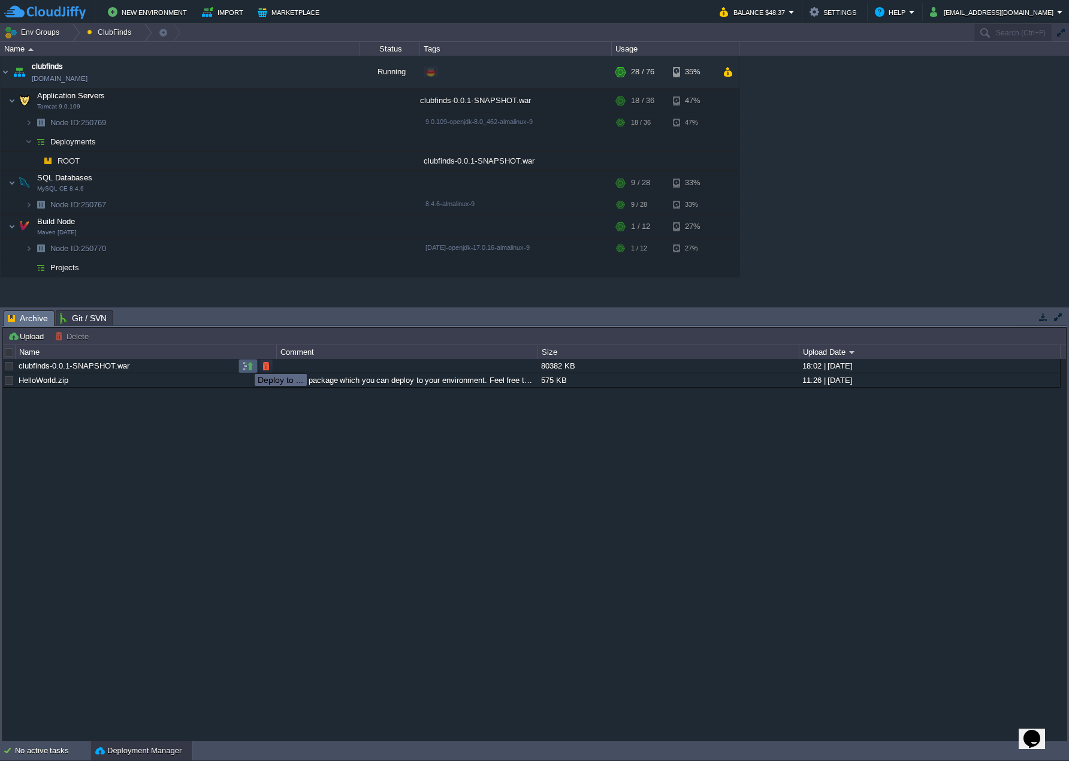
click at [246, 363] on button "button" at bounding box center [248, 366] width 11 height 11
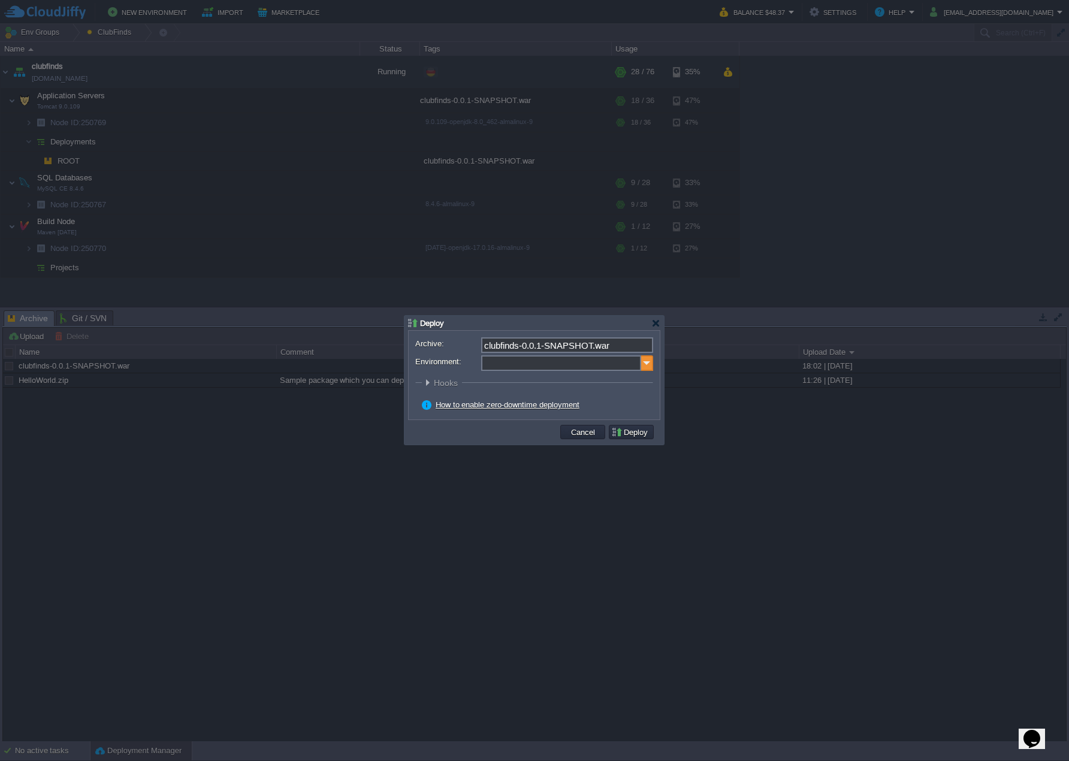
click at [646, 361] on img at bounding box center [647, 363] width 12 height 16
click at [567, 397] on div "Application Servers Tomcat 9.0.109" at bounding box center [566, 402] width 171 height 23
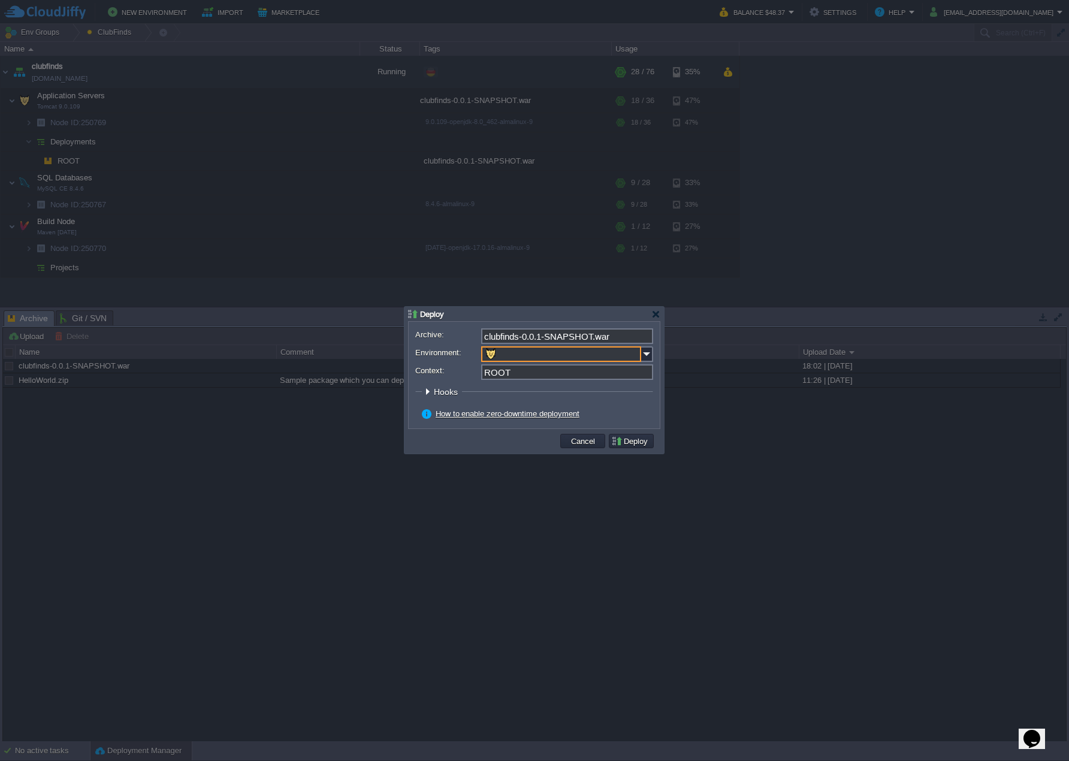
type input "Application Servers (clubfinds)"
click at [534, 373] on input "ROOT-730" at bounding box center [567, 372] width 172 height 16
type input "ROOT"
click at [642, 442] on button "Deploy" at bounding box center [631, 441] width 40 height 11
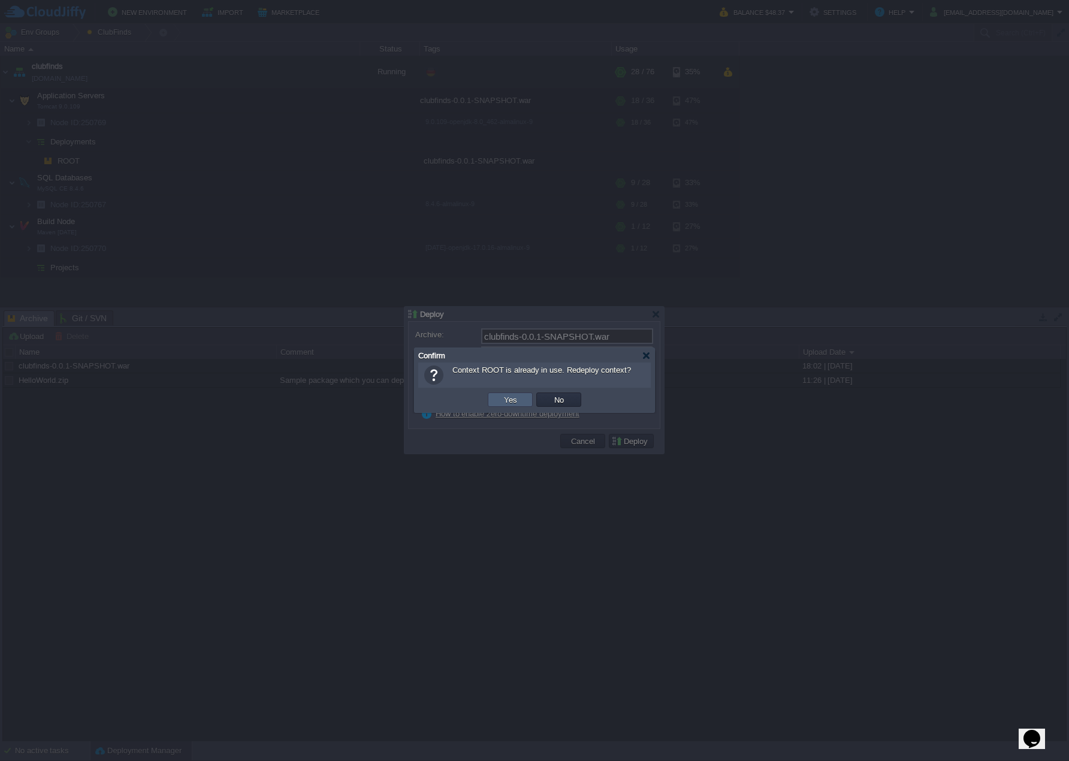
click at [511, 393] on td "Yes" at bounding box center [510, 400] width 45 height 14
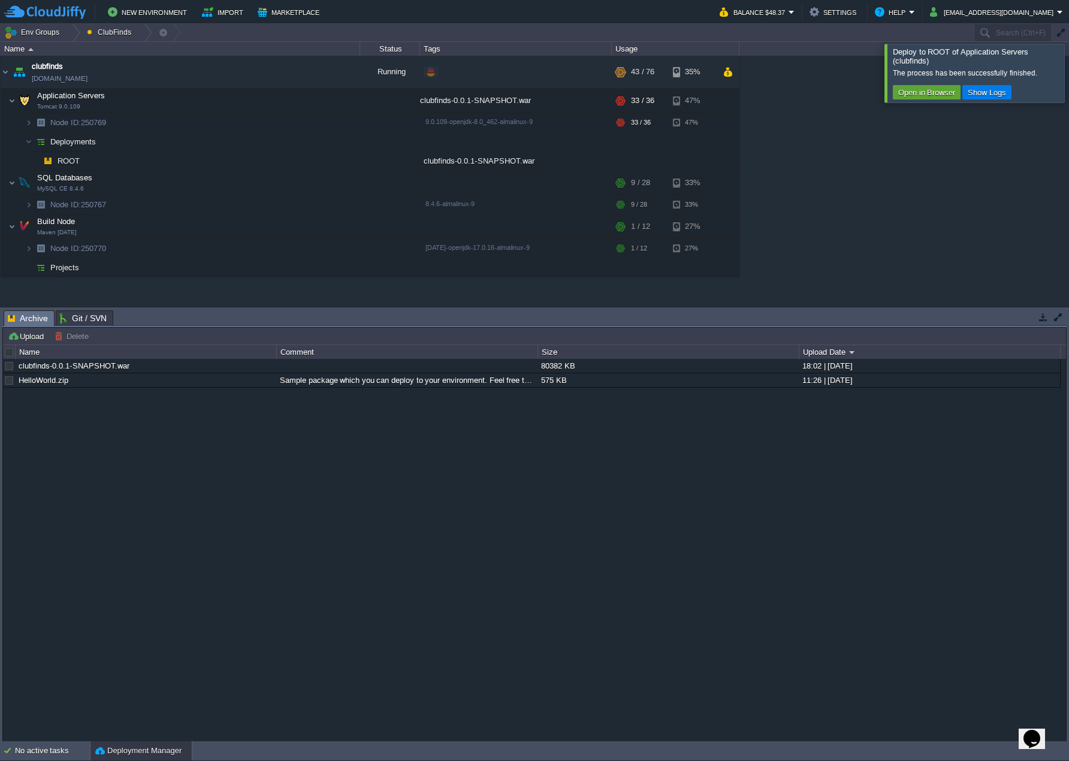
click at [1069, 71] on div at bounding box center [1084, 73] width 0 height 58
